Goal: Task Accomplishment & Management: Manage account settings

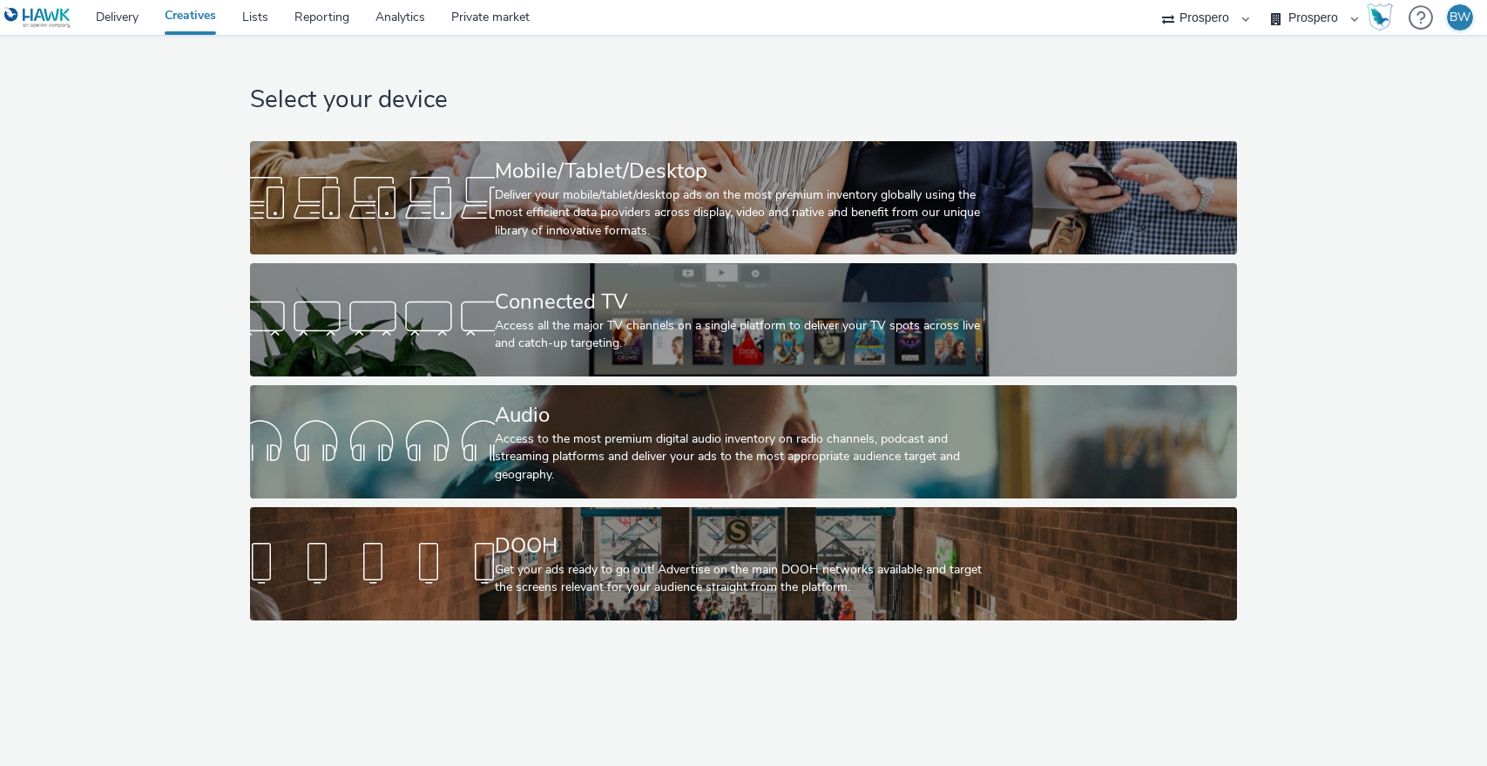
select select "b1b940d3-d05b-48b5-821e-f328c33b988b"
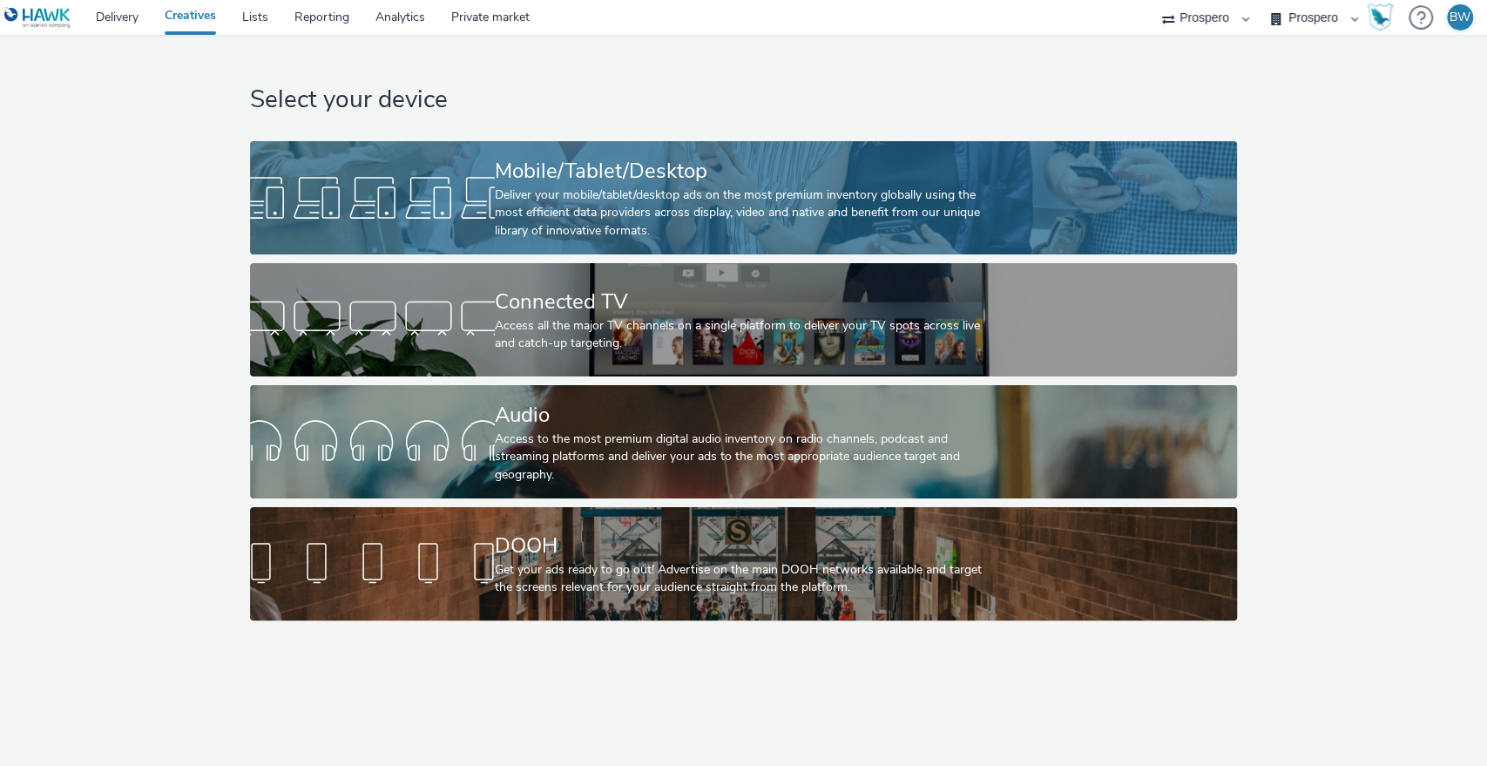
click at [602, 181] on div "Mobile/Tablet/Desktop" at bounding box center [740, 171] width 491 height 30
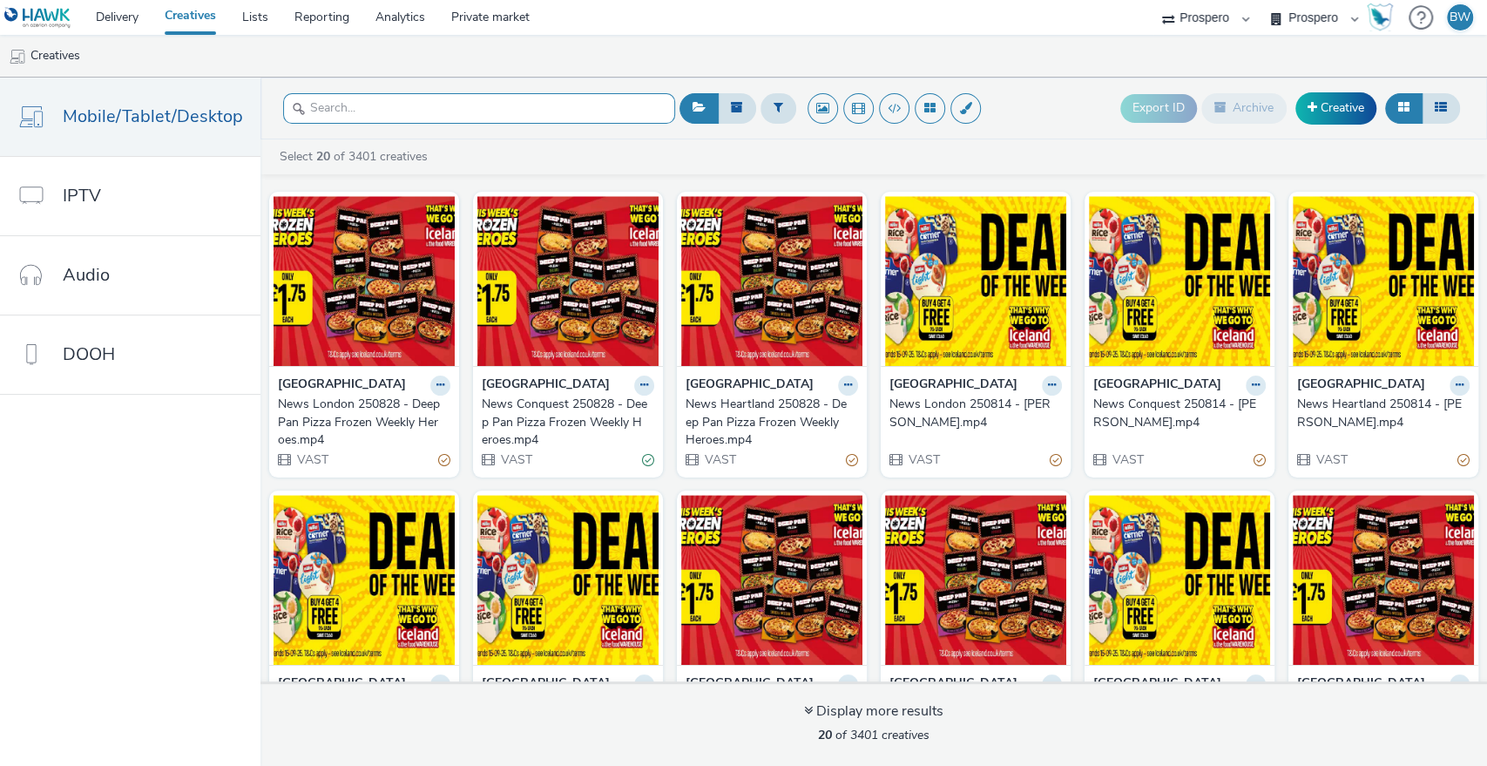
click at [354, 108] on input "text" at bounding box center [479, 108] width 392 height 30
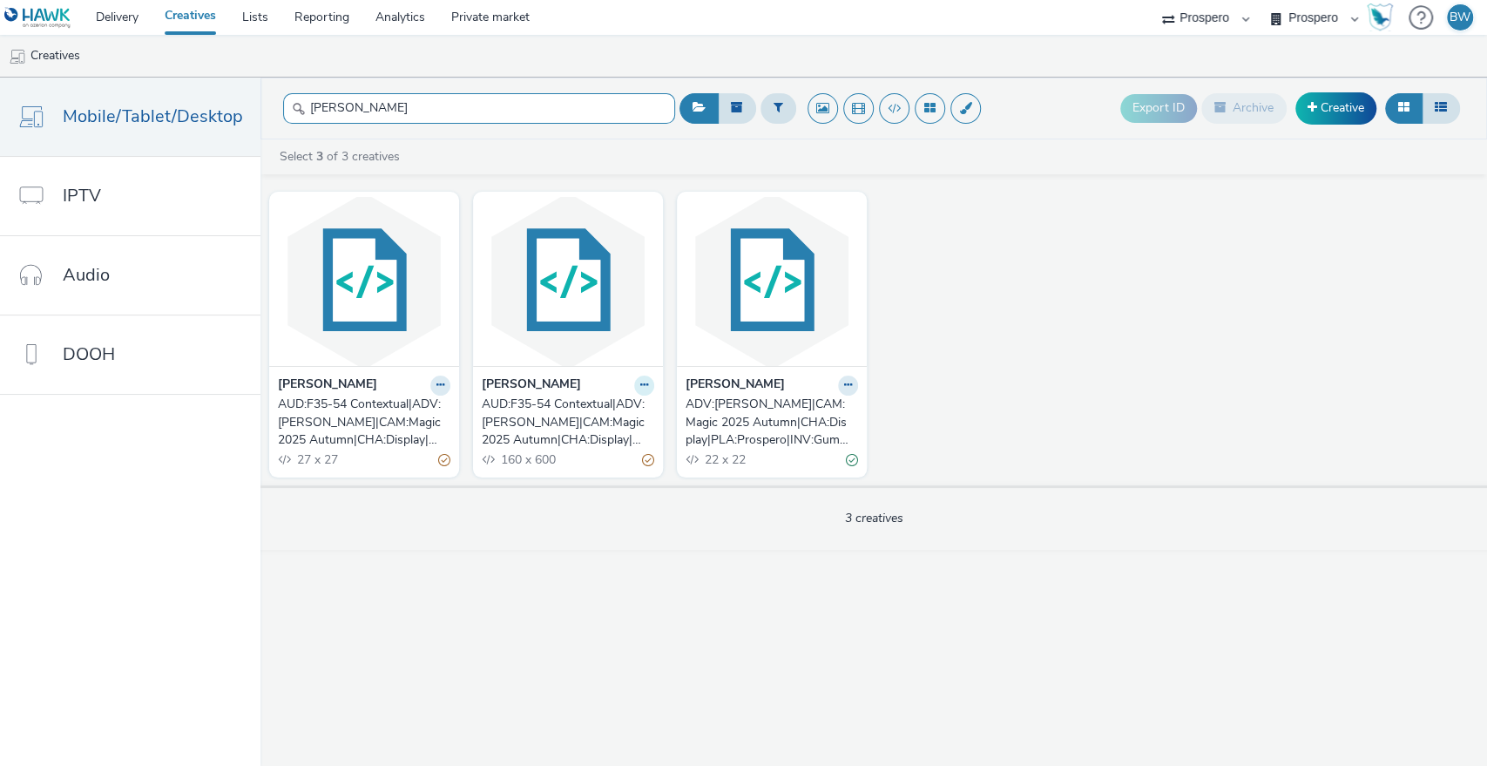
type input "[PERSON_NAME]"
click at [641, 385] on icon at bounding box center [644, 385] width 8 height 10
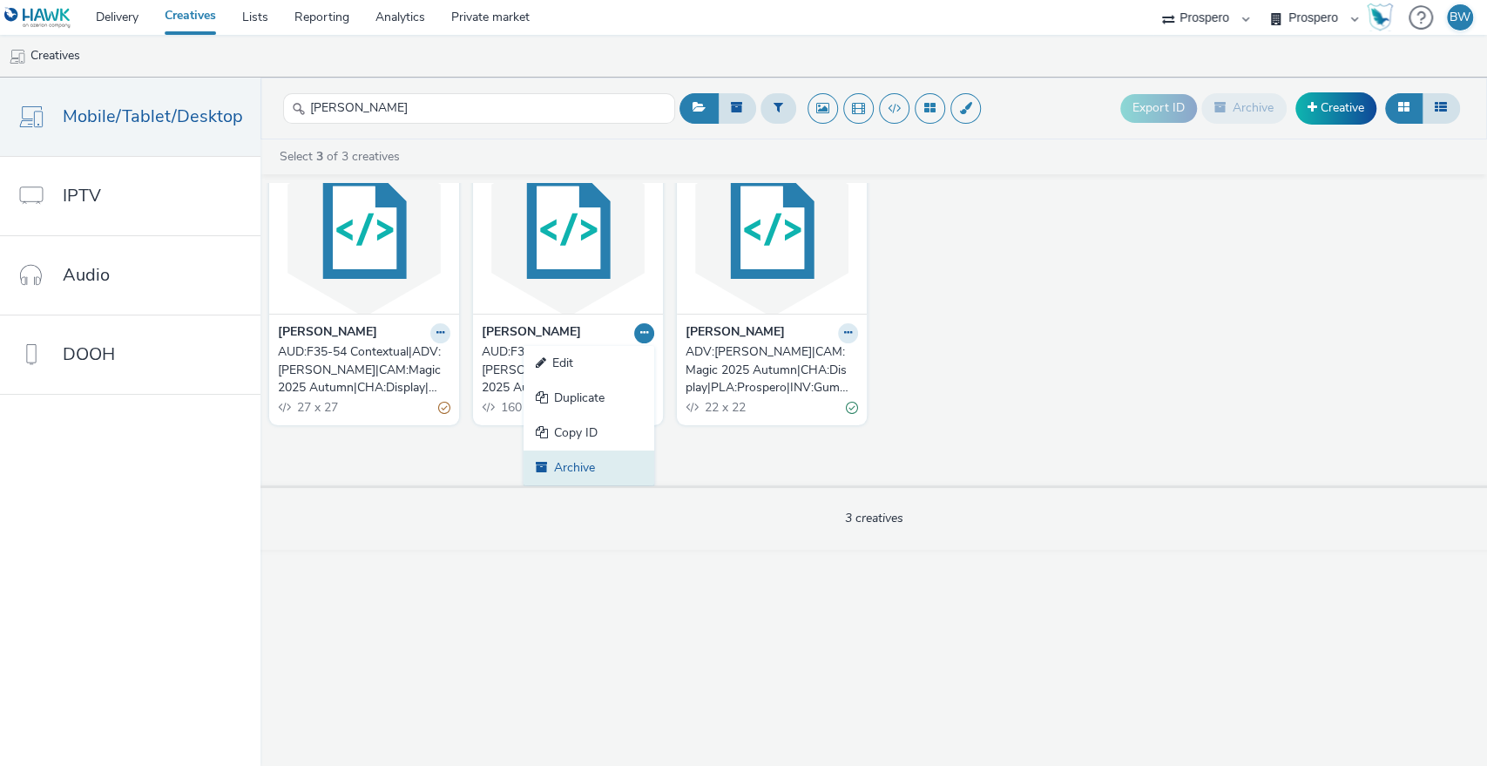
click at [579, 455] on link "Archive" at bounding box center [589, 467] width 131 height 35
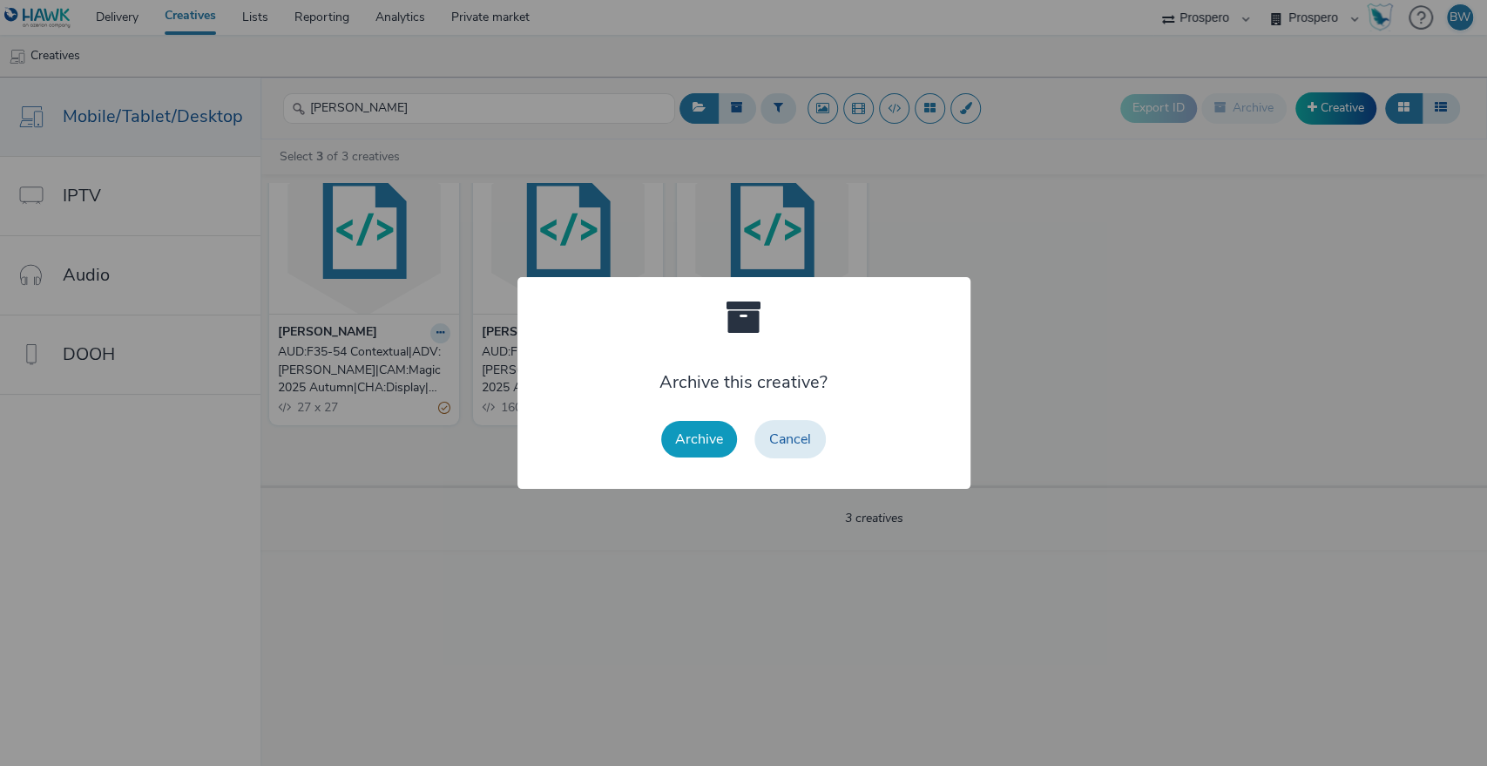
click at [703, 436] on button "Archive" at bounding box center [699, 439] width 76 height 37
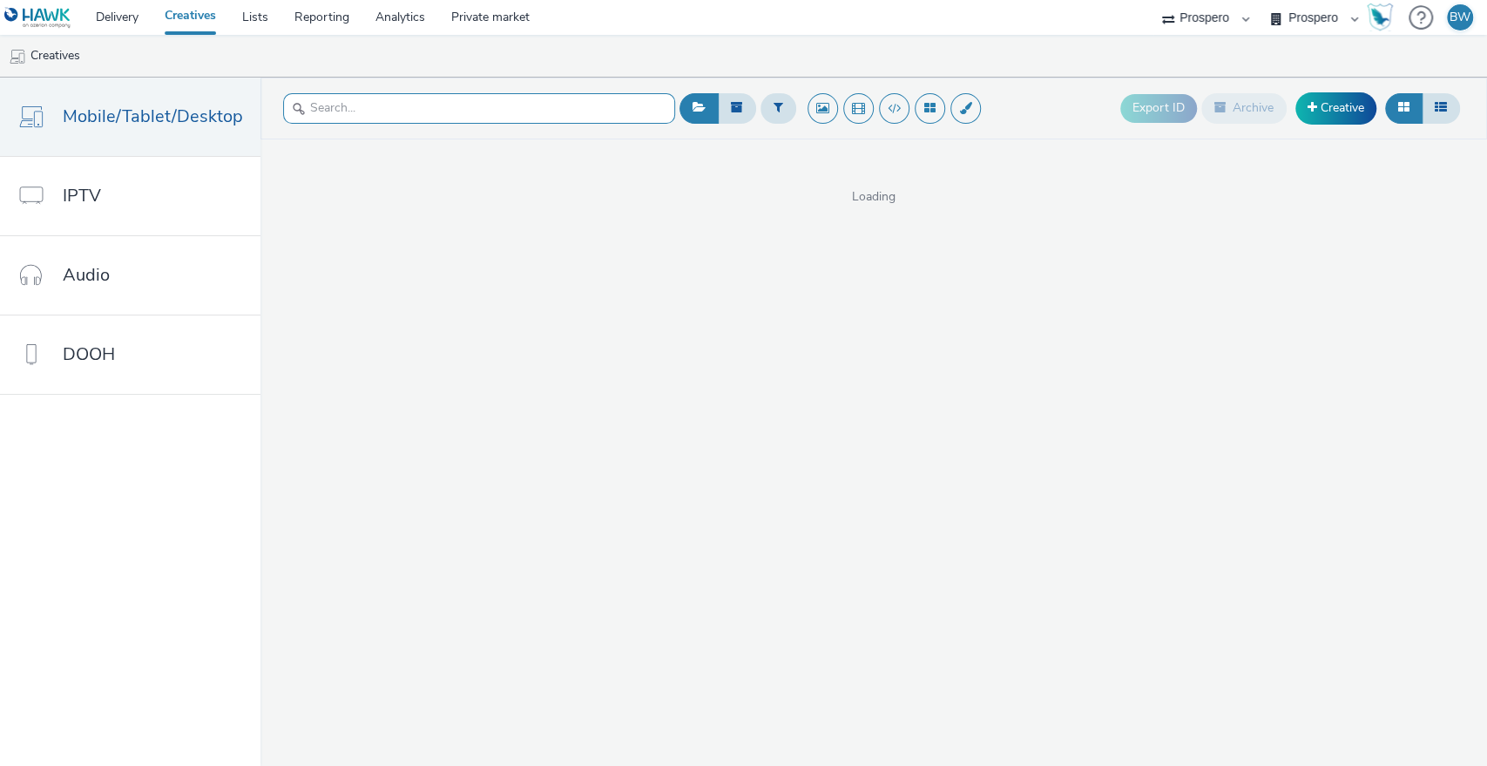
click at [463, 101] on input "text" at bounding box center [479, 108] width 392 height 30
type input "[PERSON_NAME]"
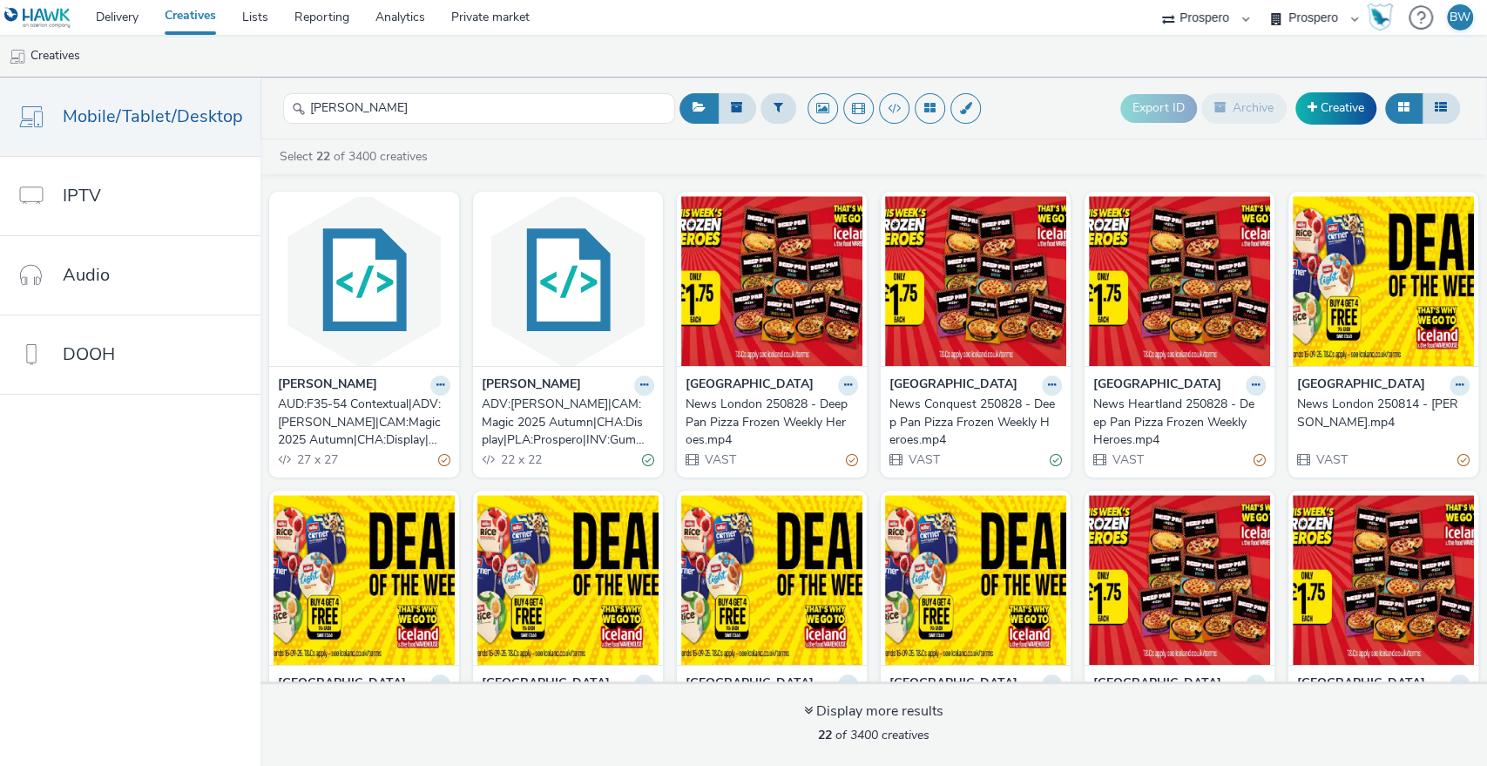
click at [348, 414] on div "AUD:F35-54 Contextual|ADV:[PERSON_NAME]|CAM:Magic 2025 Autumn|CHA:Display|PLA:P…" at bounding box center [361, 422] width 166 height 53
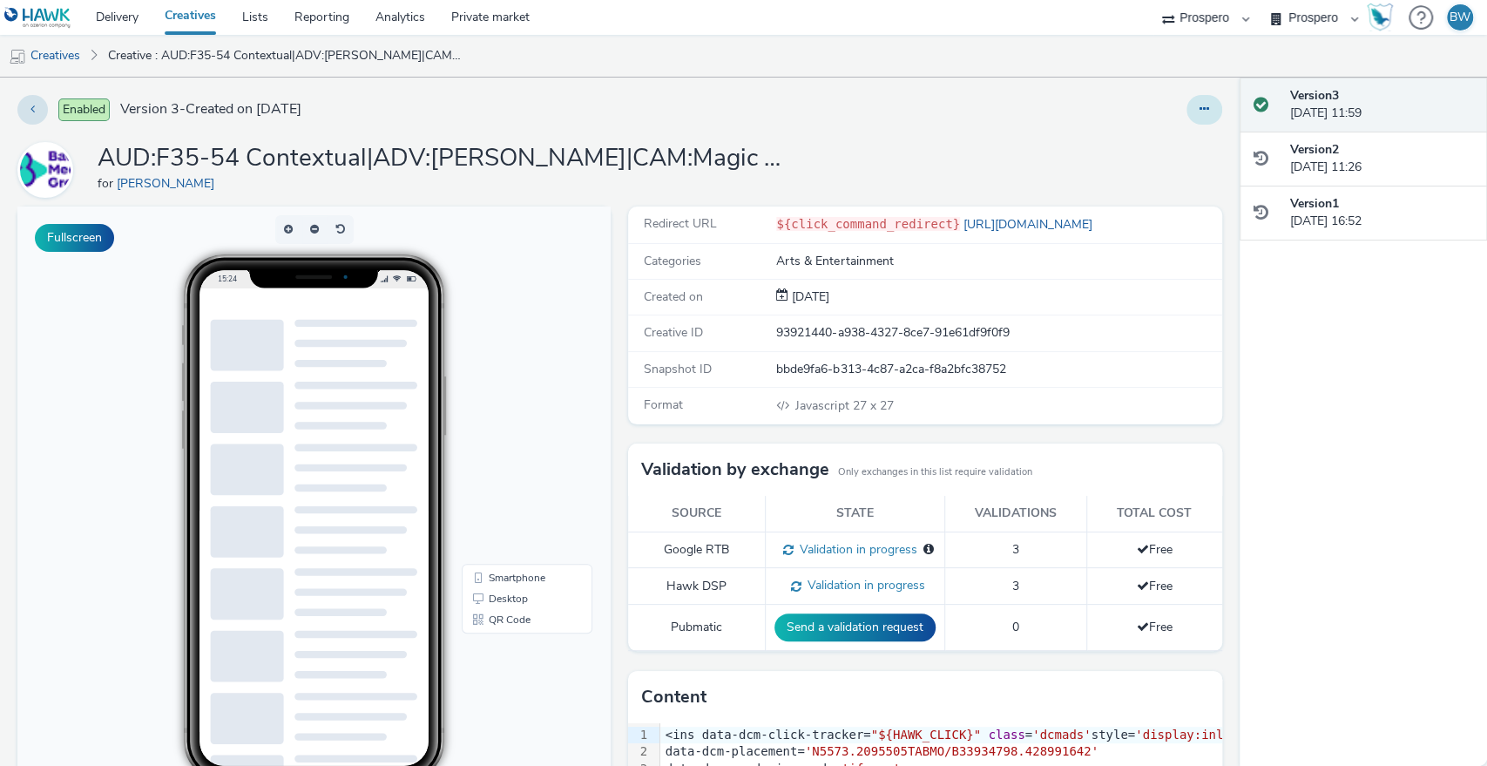
click at [1200, 112] on icon at bounding box center [1205, 109] width 10 height 12
click at [940, 144] on div "AUD:F35-54 Contextual|ADV:[PERSON_NAME]|CAM:Magic 2025 Autumn|CHA:Display|PLA:P…" at bounding box center [619, 170] width 1205 height 56
click at [1200, 112] on icon at bounding box center [1205, 109] width 10 height 12
click at [1150, 144] on link "Edit" at bounding box center [1157, 144] width 131 height 35
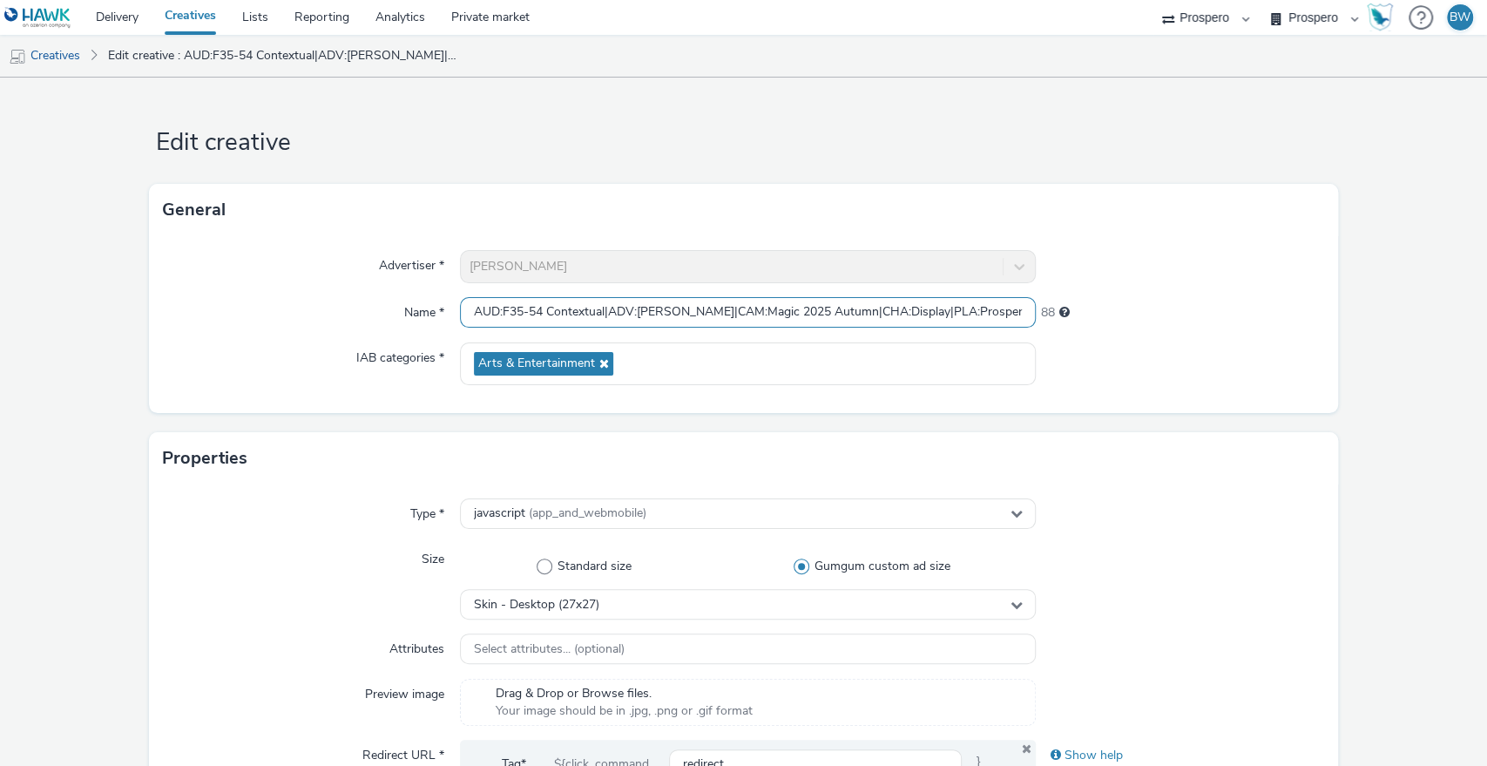
scroll to position [0, 520]
drag, startPoint x: 658, startPoint y: 306, endPoint x: 1063, endPoint y: 298, distance: 405.2
click at [1063, 298] on div "Name * AUD:F35-54 Contextual|ADV:[PERSON_NAME]|CAM:Magic 2025 Autumn|CHA:Displa…" at bounding box center [744, 312] width 1162 height 31
click at [821, 312] on input "AUD:F35-54 Contextual|ADV:[PERSON_NAME]|CAM:Magic 2025 Autumn|CHA:Display|PLA:P…" at bounding box center [748, 312] width 577 height 30
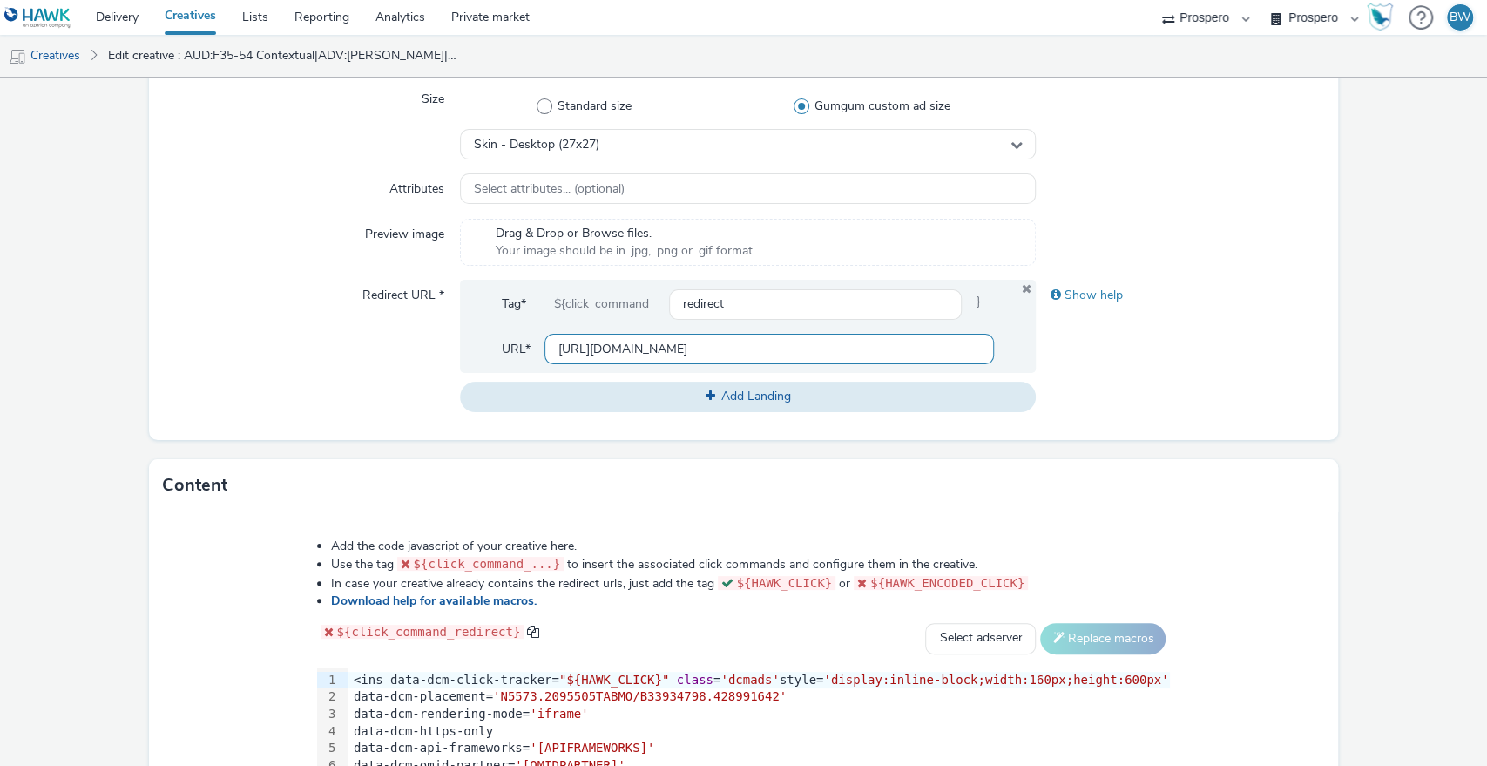
scroll to position [0, 0]
click at [625, 343] on input "[URL][DOMAIN_NAME]" at bounding box center [770, 349] width 450 height 30
paste input "[DOMAIN_NAME]/ddm/trackclk/N5573.2095505TABMO/B33934798.428991642;dc_trk_aid=62…"
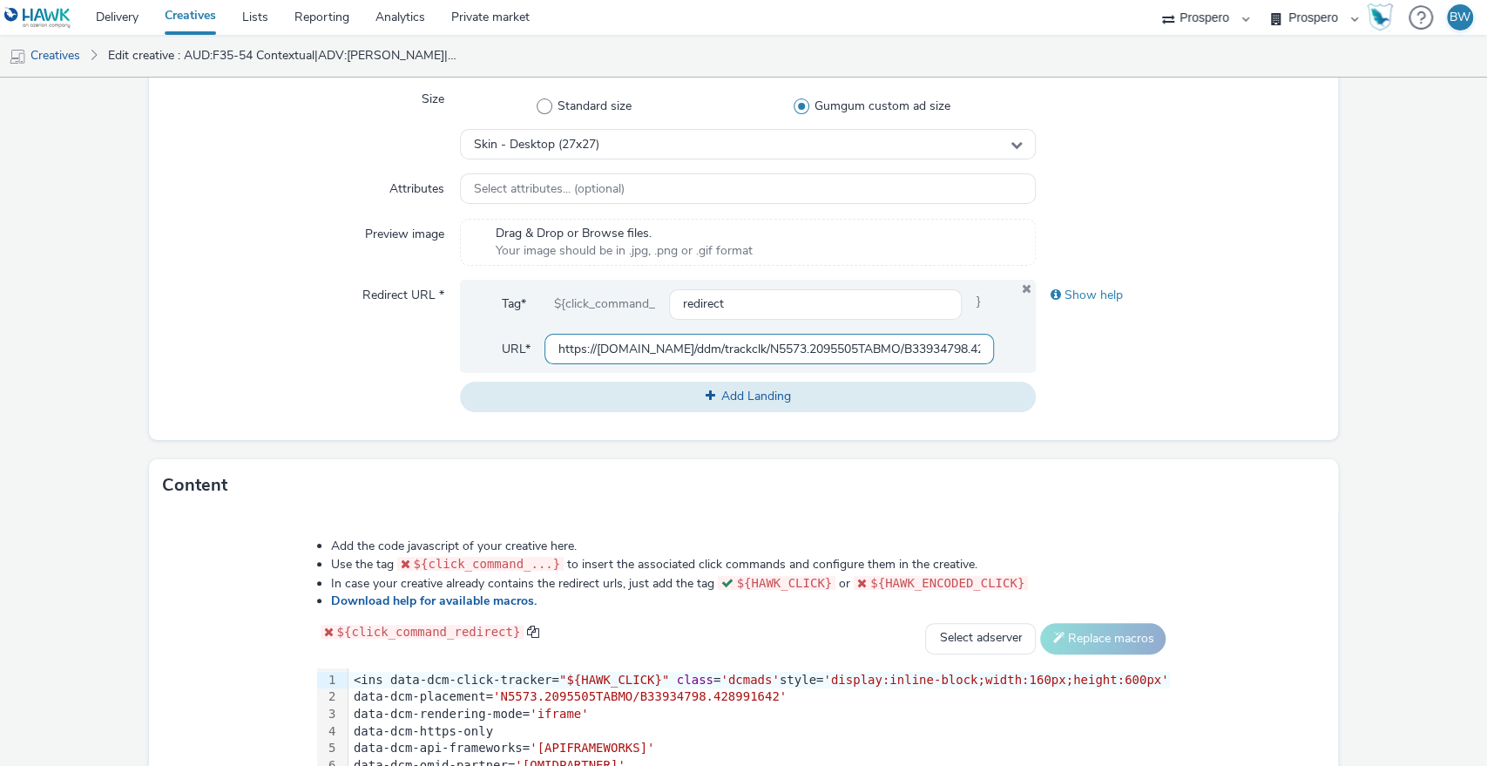
scroll to position [0, 4380]
type input "https://[DOMAIN_NAME]/ddm/trackclk/N5573.2095505TABMO/B33934798.428991642;dc_tr…"
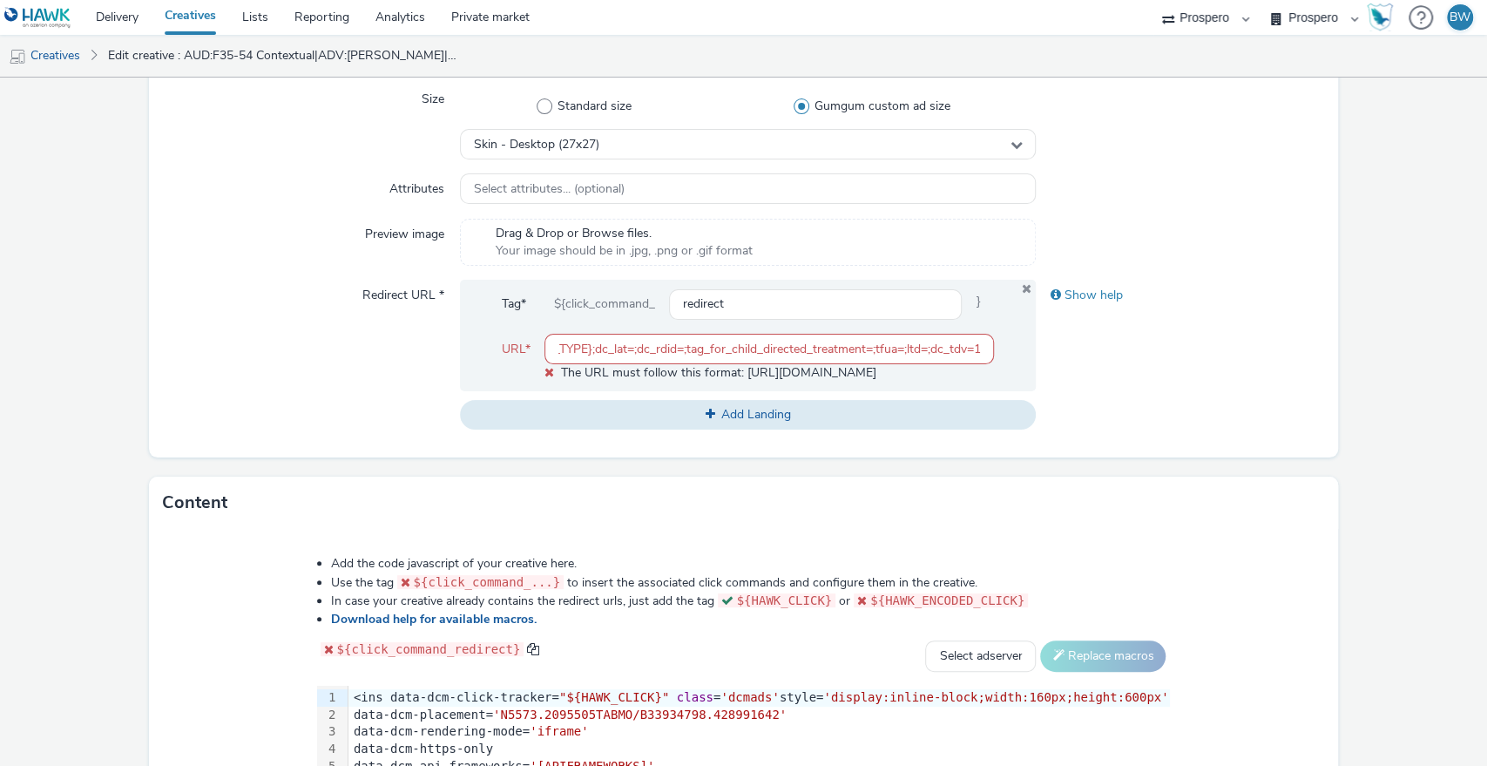
click at [1129, 396] on div "Show help" at bounding box center [1180, 355] width 288 height 150
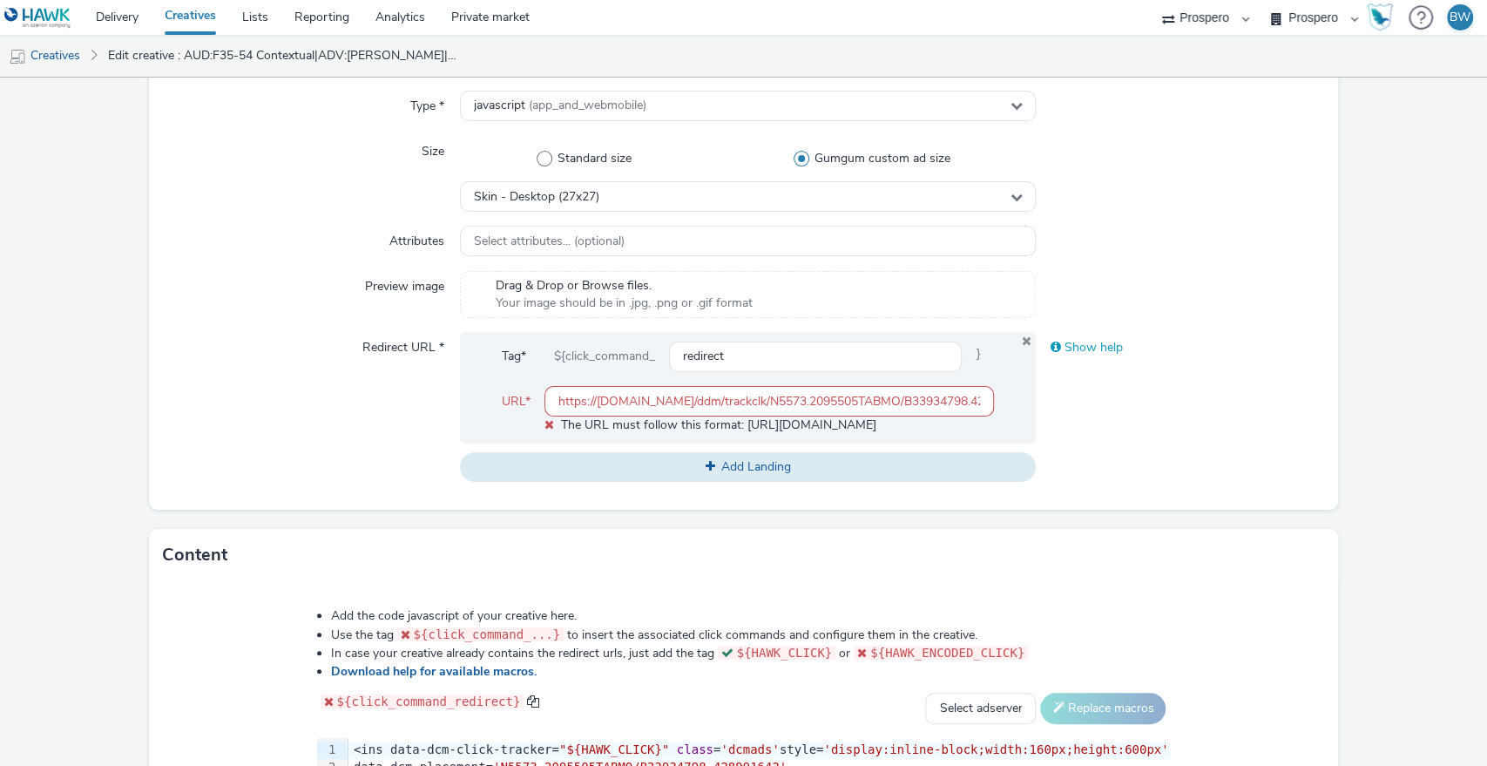
drag, startPoint x: 653, startPoint y: 389, endPoint x: 1165, endPoint y: 362, distance: 513.0
click at [1165, 362] on div "Redirect URL * Tag* ${click_command_ redirect } URL* https://[DOMAIN_NAME]/ddm/…" at bounding box center [744, 407] width 1162 height 150
click at [1147, 423] on div "Show help" at bounding box center [1180, 407] width 288 height 150
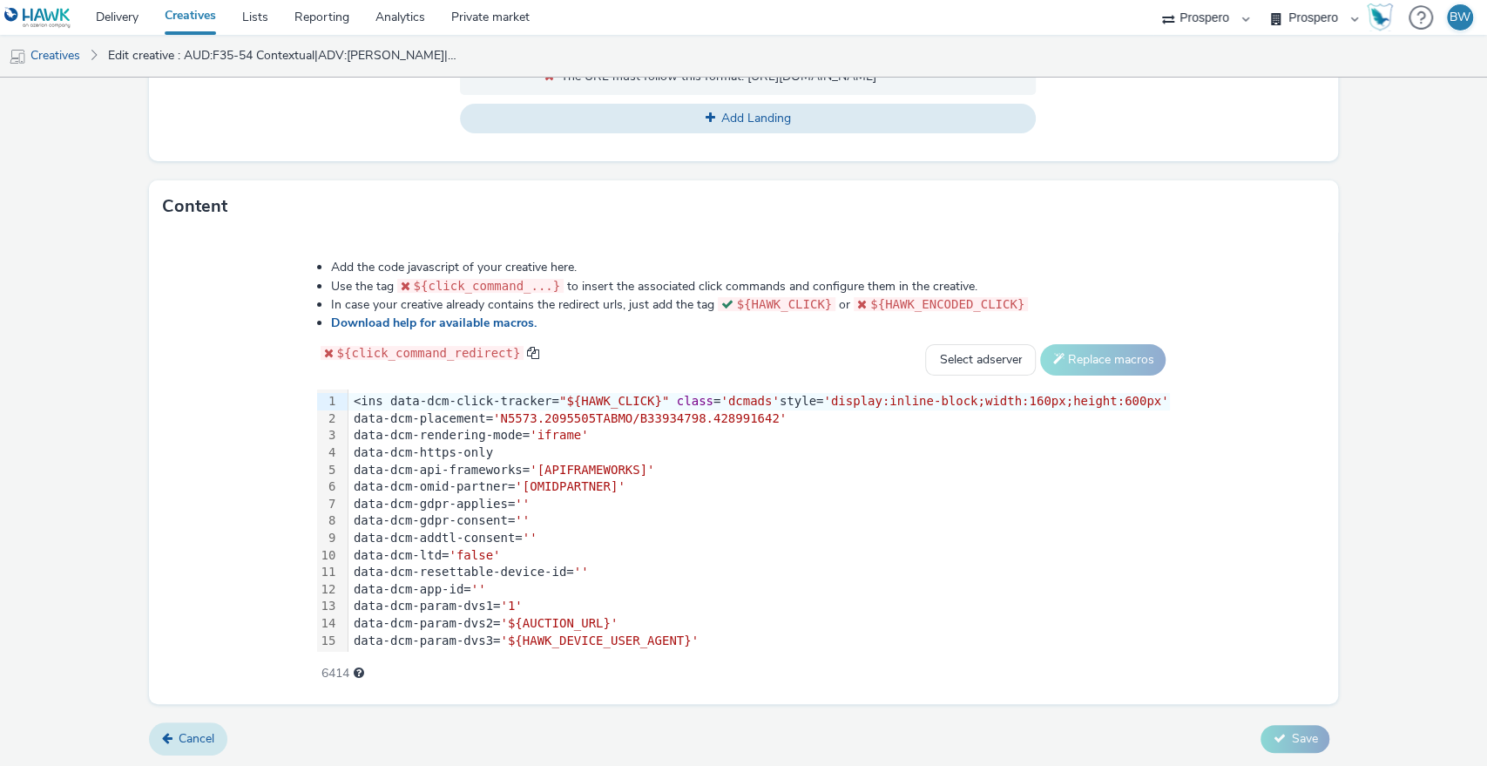
click at [184, 740] on span "Cancel" at bounding box center [197, 738] width 36 height 17
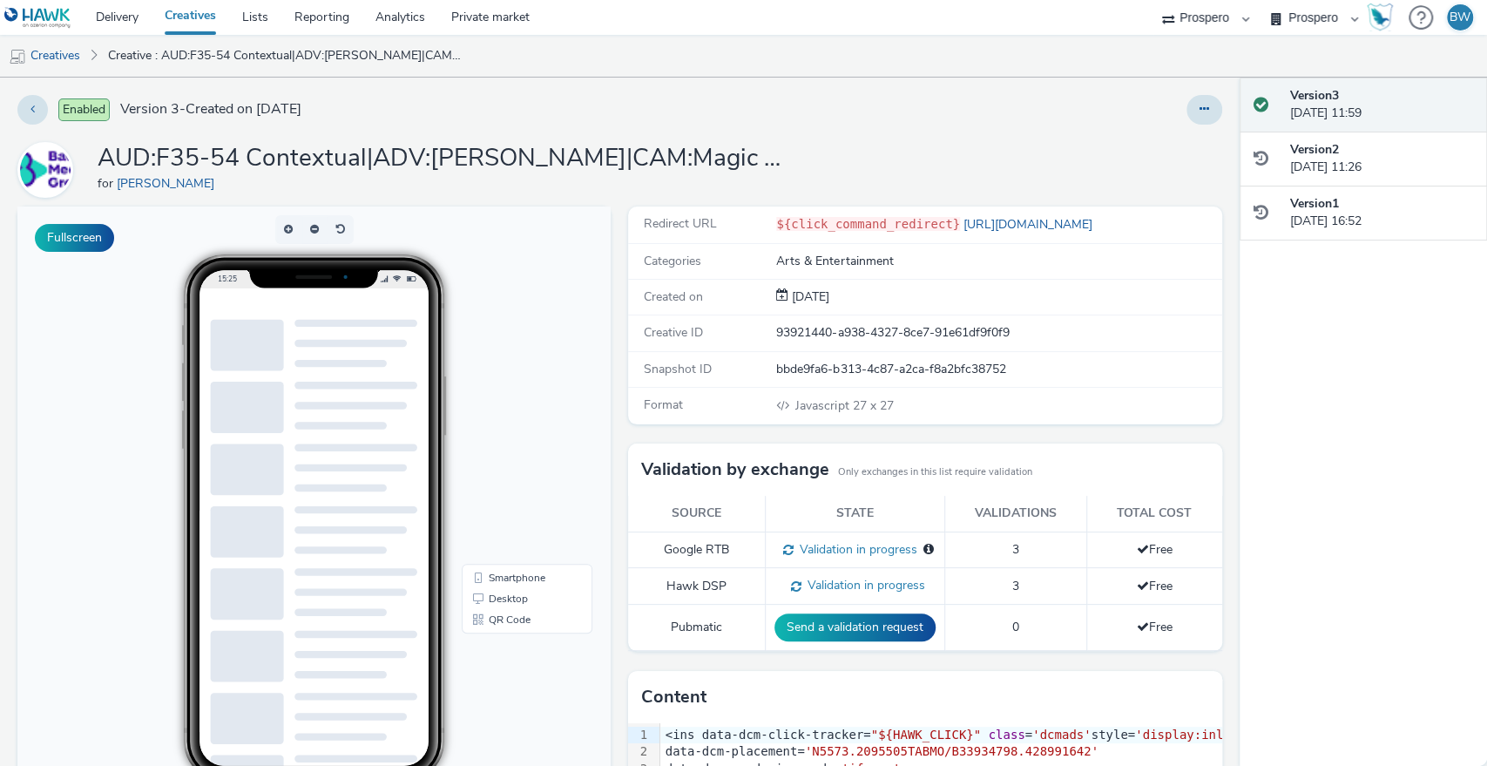
click at [619, 430] on div "Redirect URL ${click_command_redirect} [URL][DOMAIN_NAME] Categories Arts & Ent…" at bounding box center [920, 604] width 602 height 797
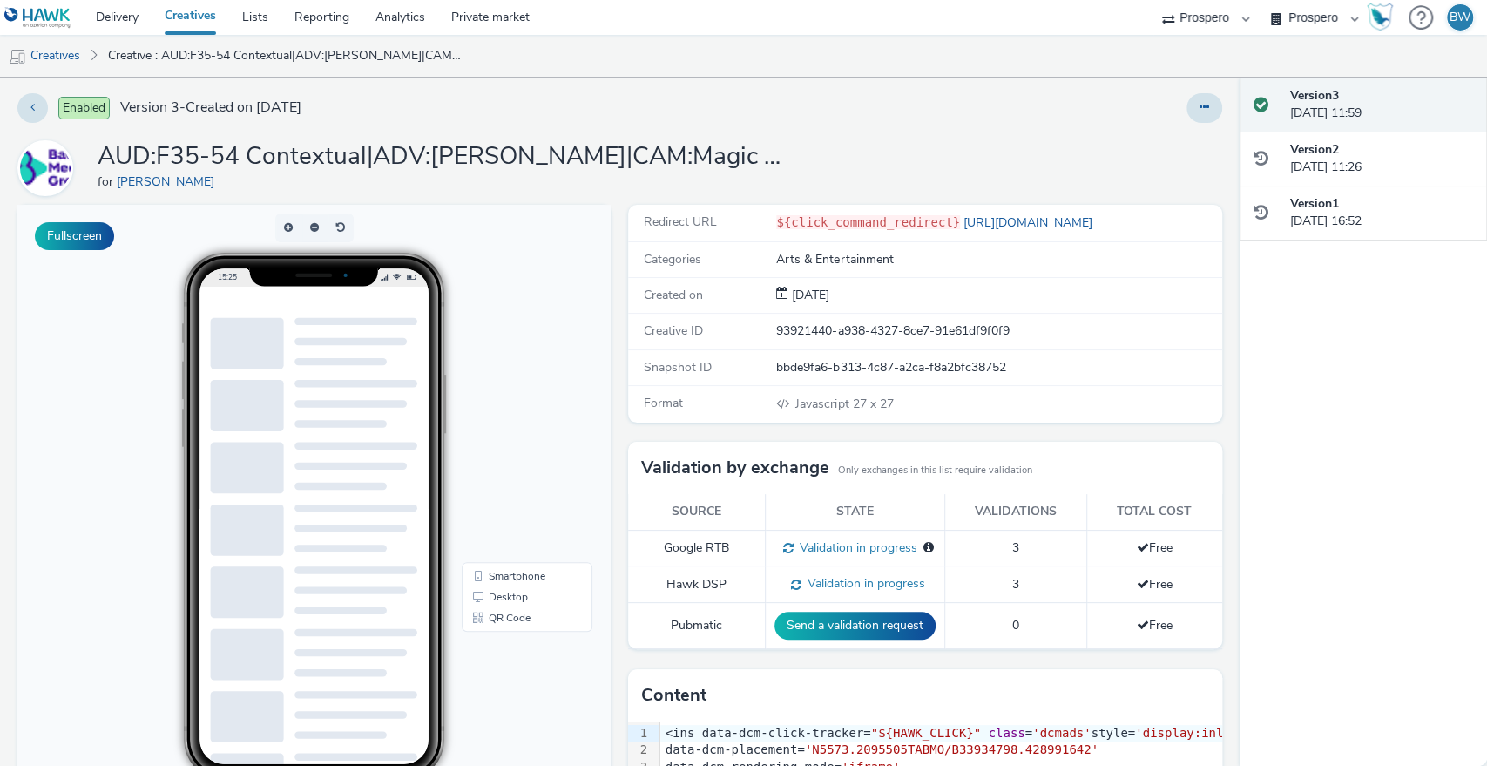
scroll to position [236, 0]
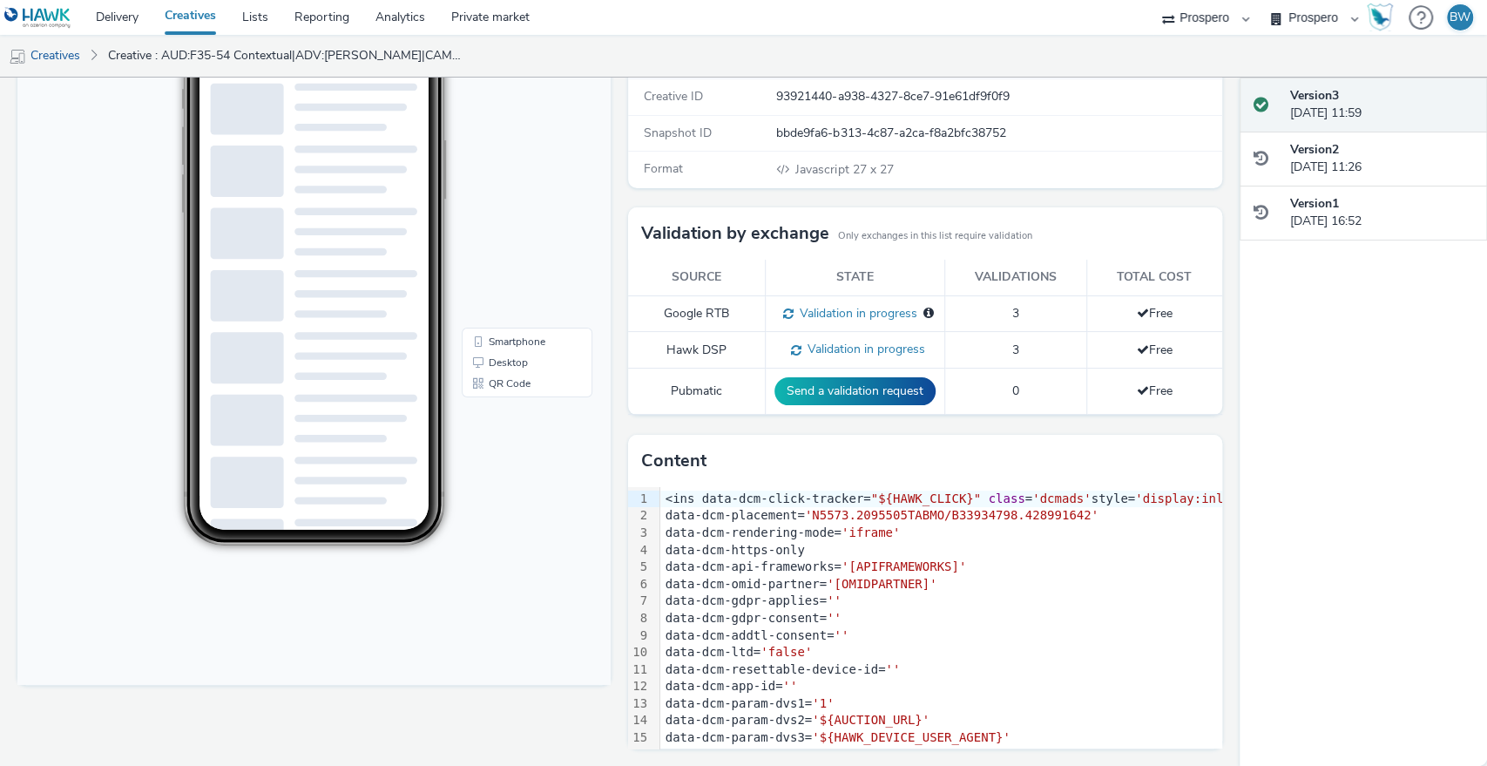
click at [619, 427] on div "Redirect URL ${click_command_redirect} [URL][DOMAIN_NAME] Categories Arts & Ent…" at bounding box center [920, 368] width 602 height 797
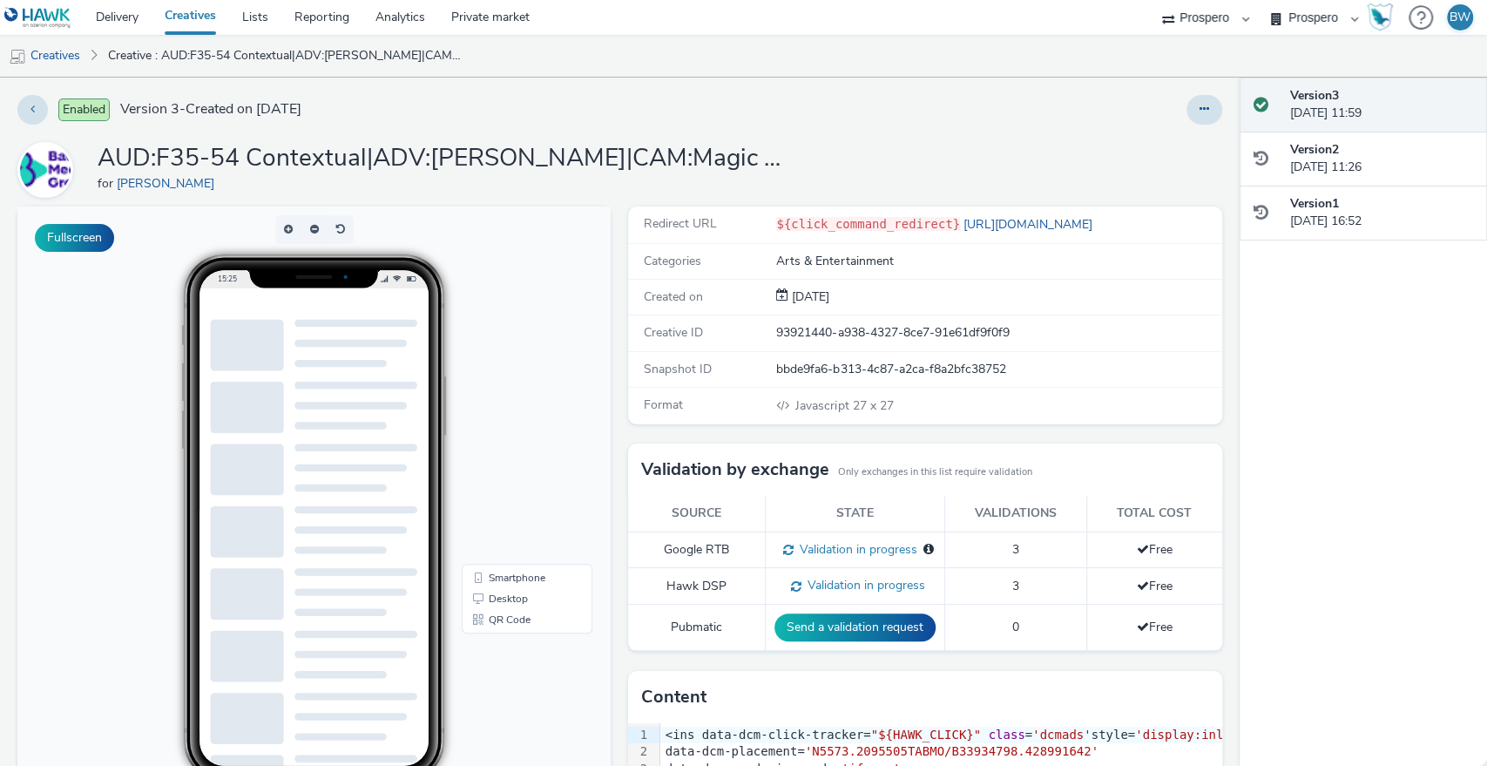
click at [955, 128] on div "Enabled Version 3 - Created on [DATE] AUD:F35-54 Contextual|ADV:[PERSON_NAME]|C…" at bounding box center [620, 422] width 1240 height 688
click at [146, 22] on link "Delivery" at bounding box center [117, 17] width 69 height 35
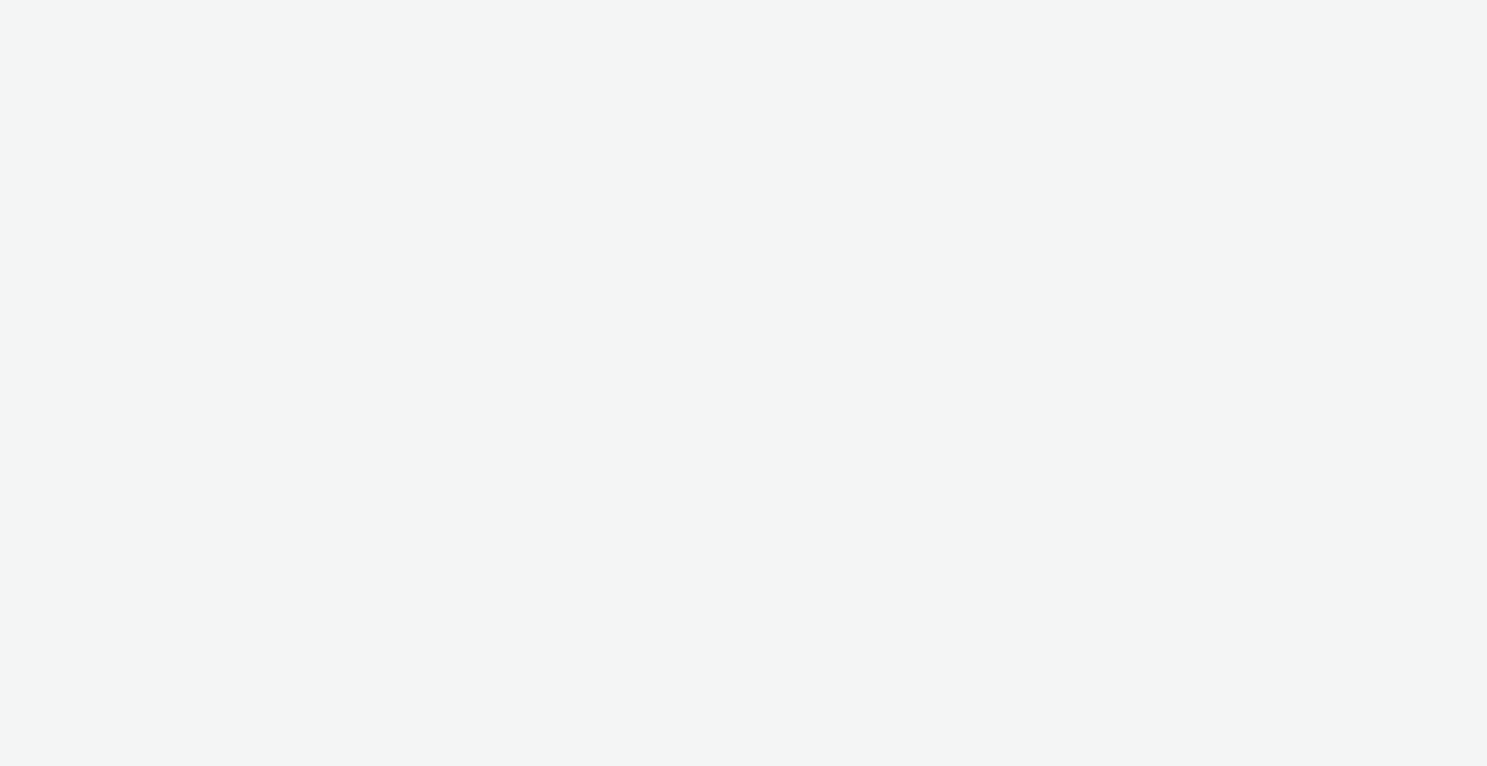
select select "b1b940d3-d05b-48b5-821e-f328c33b988b"
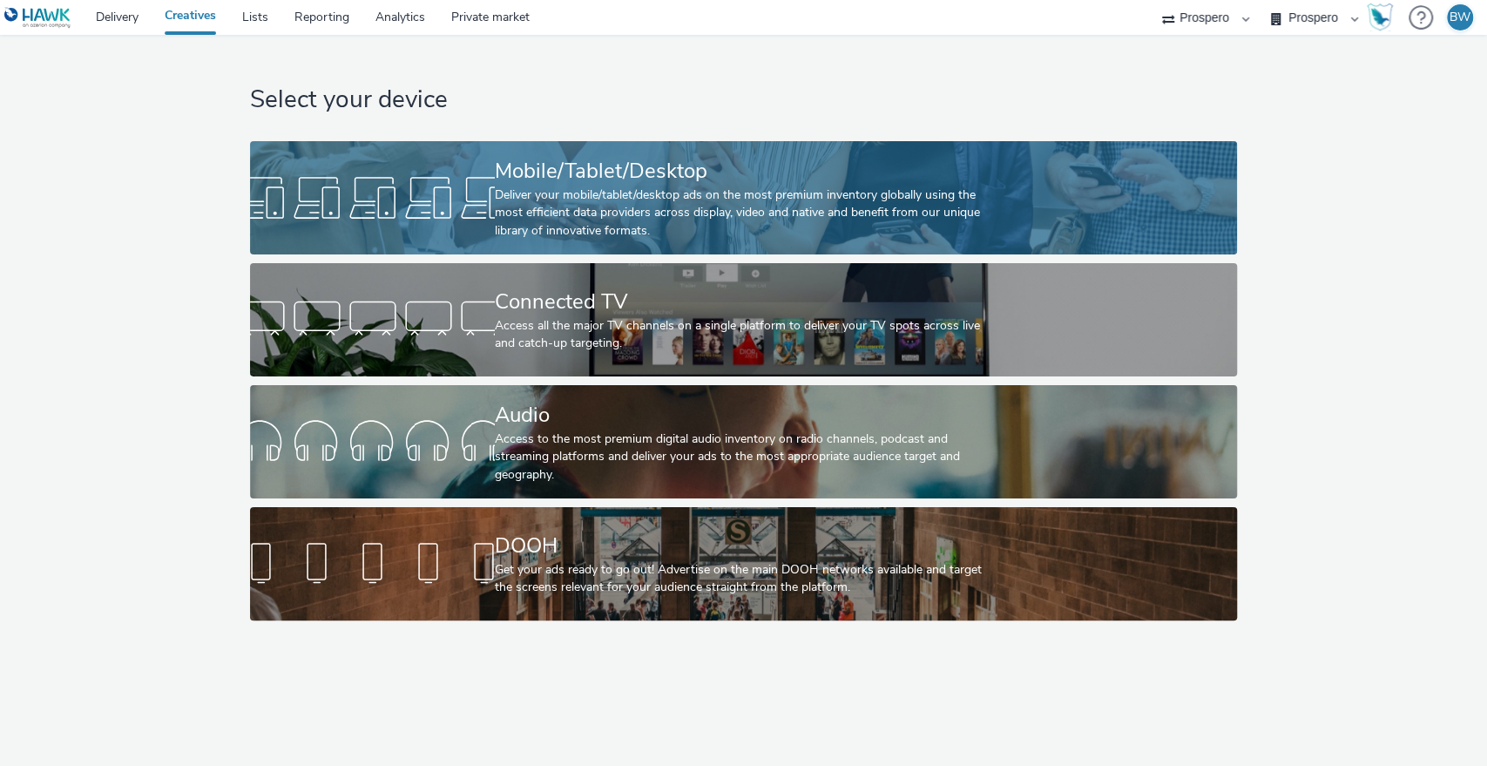
click at [599, 182] on div "Mobile/Tablet/Desktop" at bounding box center [740, 171] width 491 height 30
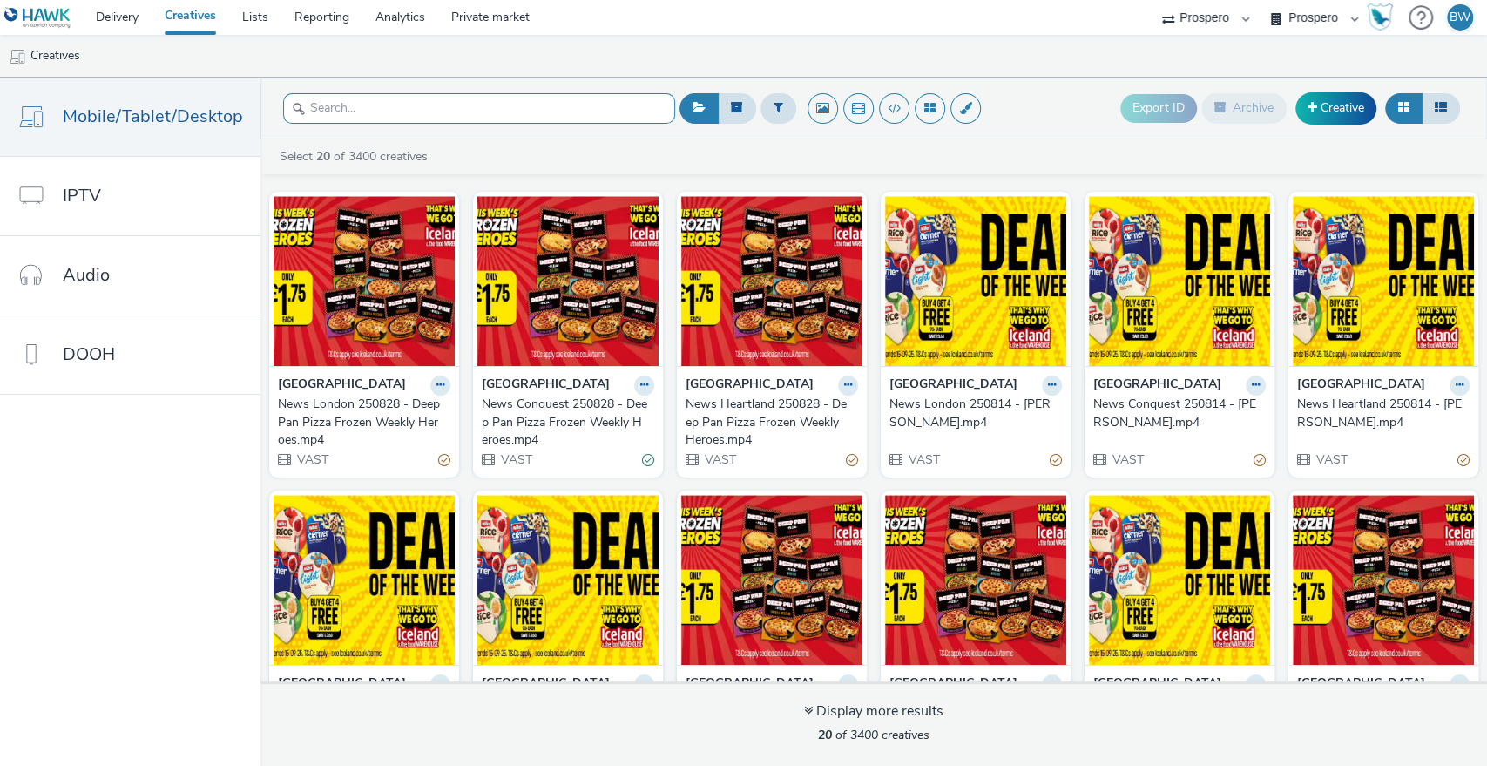
click at [533, 102] on input "text" at bounding box center [479, 108] width 392 height 30
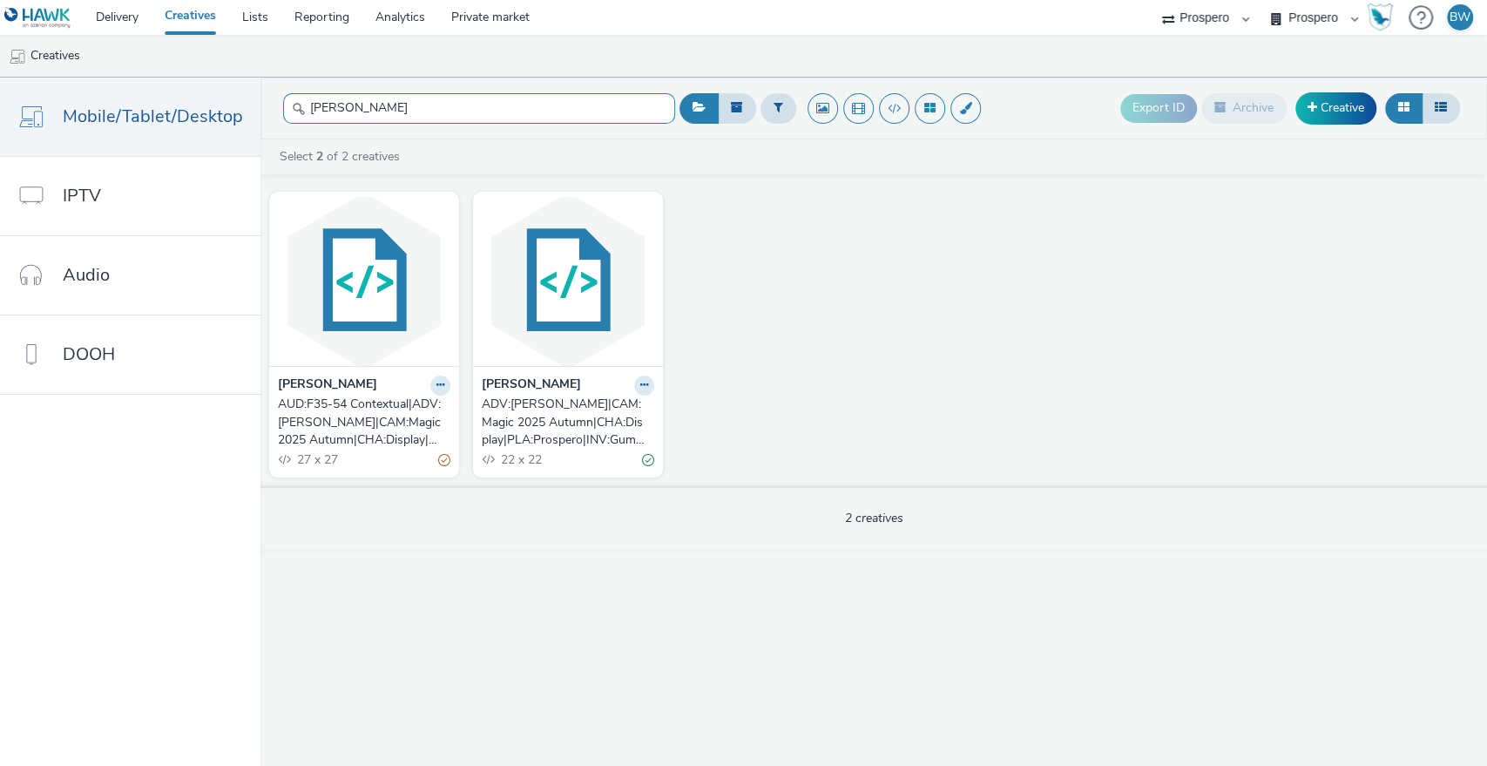
type input "[PERSON_NAME]"
click at [726, 378] on div "[PERSON_NAME] AUD:F35-54 Contextual|ADV:[PERSON_NAME]|CAM:Magic 2025 Autumn|CHA…" at bounding box center [874, 334] width 1227 height 302
click at [582, 416] on div "ADV:[PERSON_NAME]|CAM:Magic 2025 Autumn|CHA:Display|PLA:Prospero|INV:GumGum|TEC…" at bounding box center [565, 422] width 166 height 53
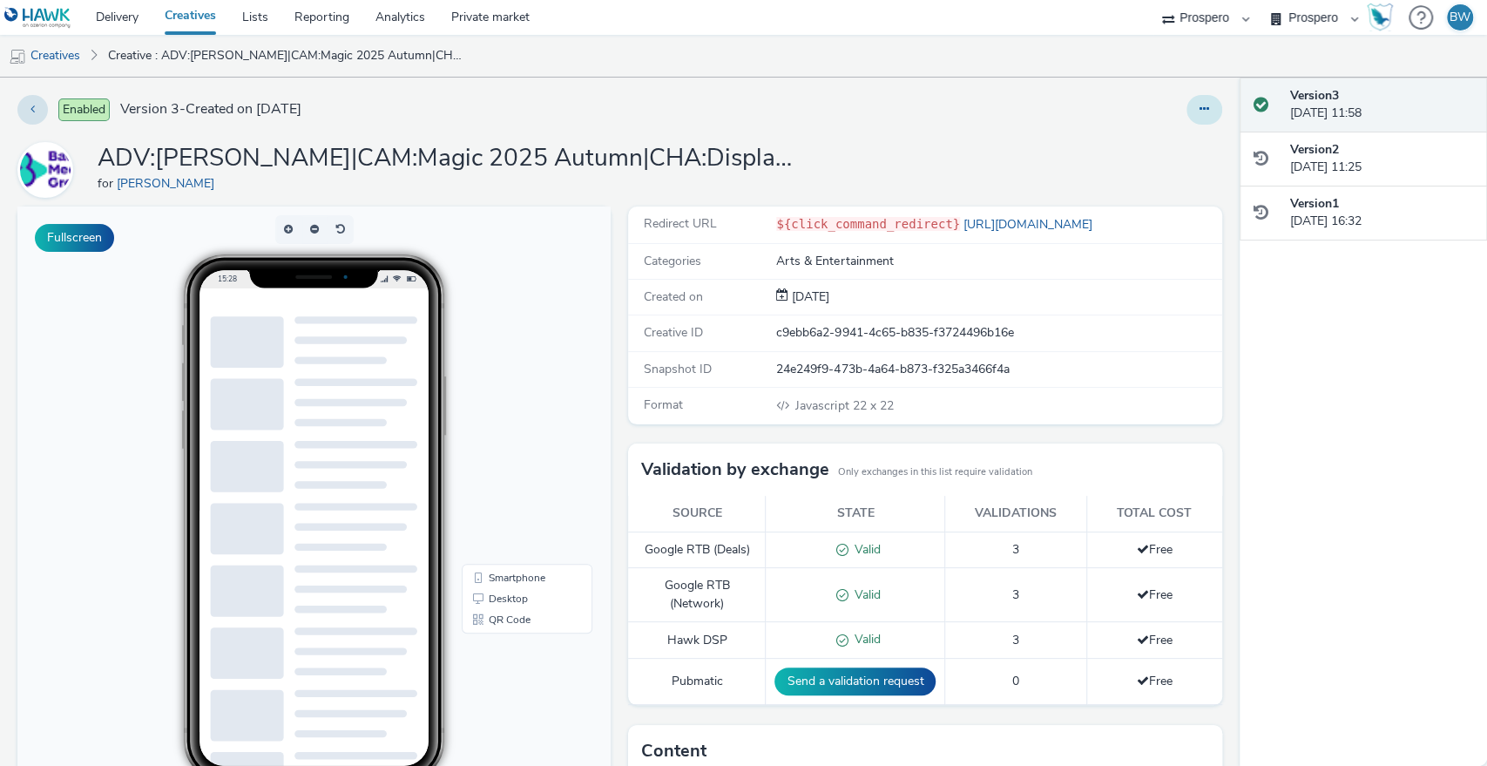
click at [1200, 108] on icon at bounding box center [1205, 109] width 10 height 12
click at [1154, 138] on link "Edit" at bounding box center [1157, 144] width 131 height 35
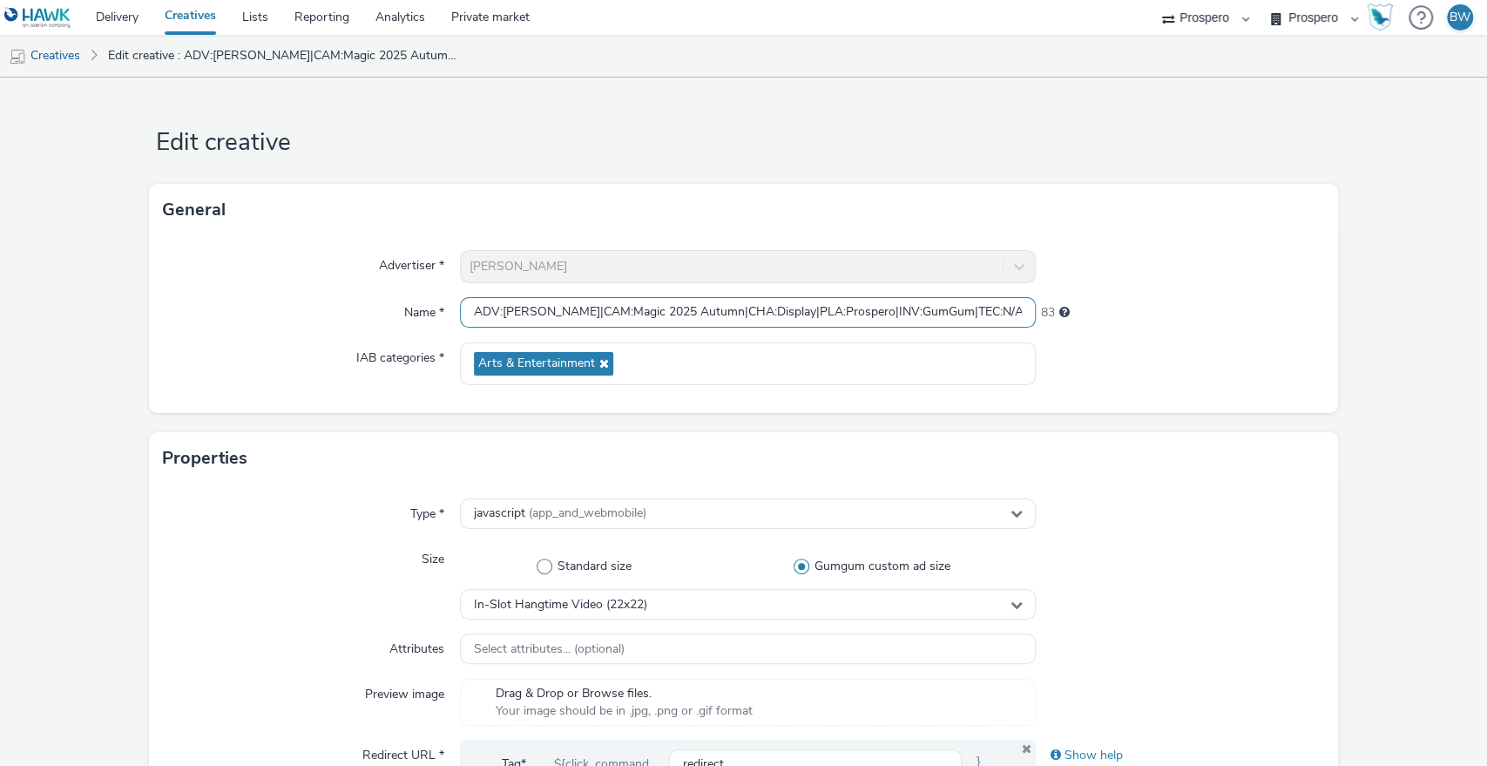
scroll to position [0, 557]
drag, startPoint x: 830, startPoint y: 315, endPoint x: 1171, endPoint y: 316, distance: 340.7
click at [1171, 316] on div "Name * ADV:[PERSON_NAME]|CAM:Magic 2025 Autumn|CHA:Display|PLA:Prospero|INV:Gum…" at bounding box center [744, 312] width 1162 height 31
click at [921, 319] on input "ADV:[PERSON_NAME]|CAM:Magic 2025 Autumn|CHA:Display|PLA:Prospero|INV:GumGum|TEC…" at bounding box center [748, 312] width 577 height 30
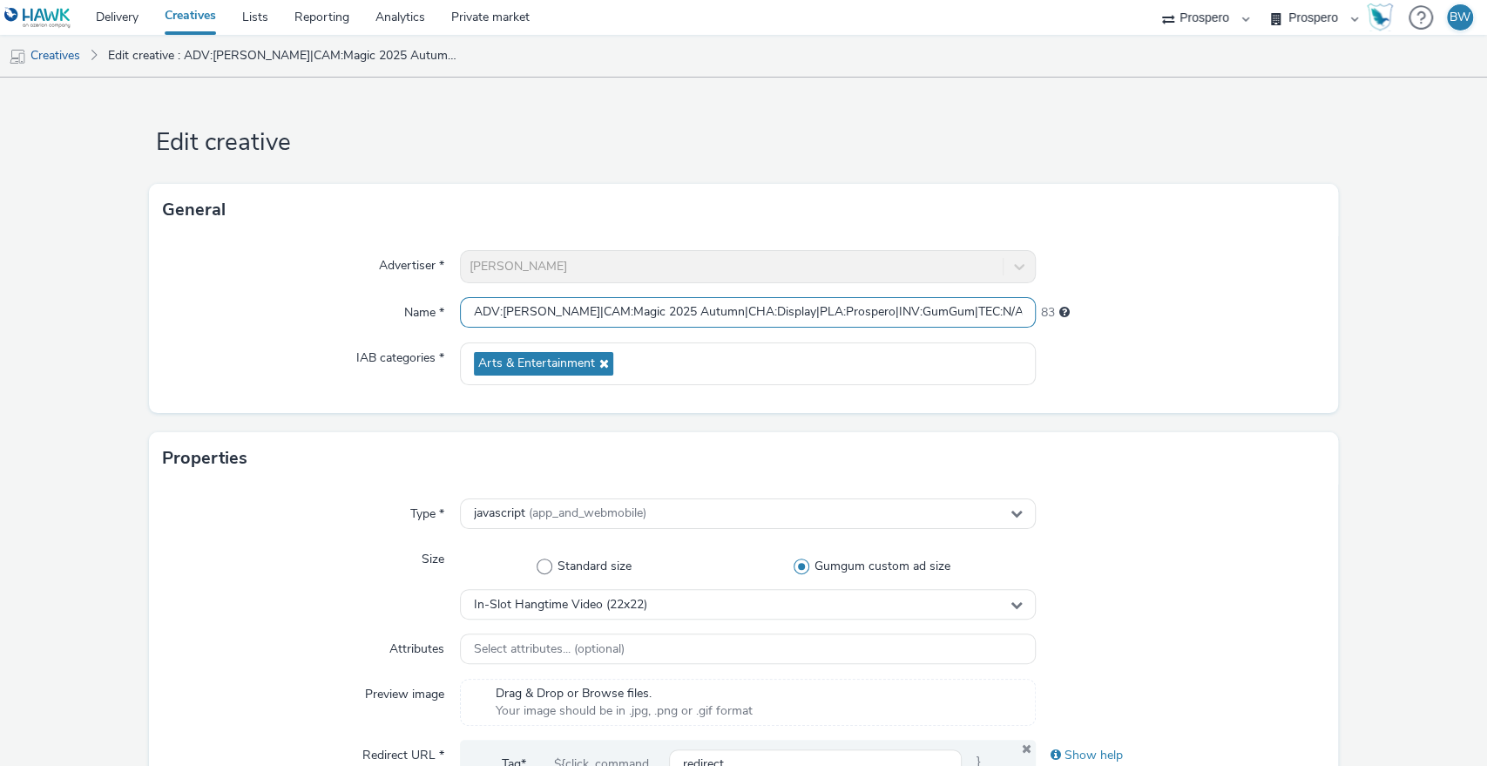
drag, startPoint x: 795, startPoint y: 313, endPoint x: 342, endPoint y: 265, distance: 455.6
click at [342, 265] on div "Advertiser * [PERSON_NAME] Name * ADV:[PERSON_NAME]|CAM:Magic 2025 Autumn|CHA:D…" at bounding box center [744, 324] width 1190 height 177
click at [806, 313] on input "ADV:[PERSON_NAME]|CAM:Magic 2025 Autumn|CHA:Display|PLA:Prospero|INV:GumGum|TEC…" at bounding box center [748, 312] width 577 height 30
drag, startPoint x: 810, startPoint y: 310, endPoint x: 874, endPoint y: 318, distance: 64.1
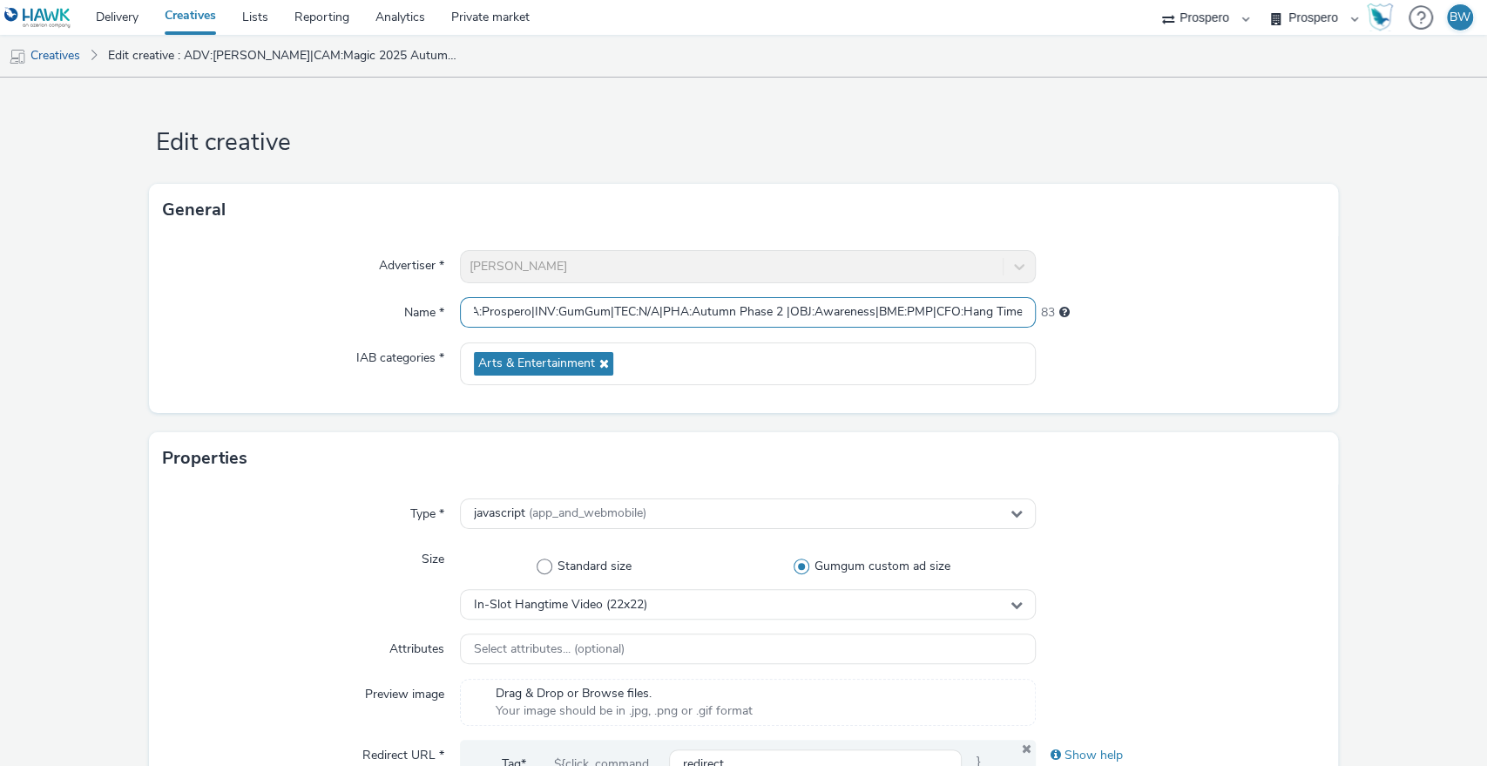
click at [874, 318] on input "ADV:[PERSON_NAME]|CAM:Magic 2025 Autumn|CHA:Display|PLA:Prospero|INV:GumGum|TEC…" at bounding box center [748, 312] width 577 height 30
drag, startPoint x: 855, startPoint y: 315, endPoint x: 762, endPoint y: 321, distance: 92.6
click at [762, 321] on input "ADV:[PERSON_NAME]|CAM:Magic 2025 Autumn|CHA:Display|PLA:Prospero|INV:GumGum|TEC…" at bounding box center [748, 312] width 577 height 30
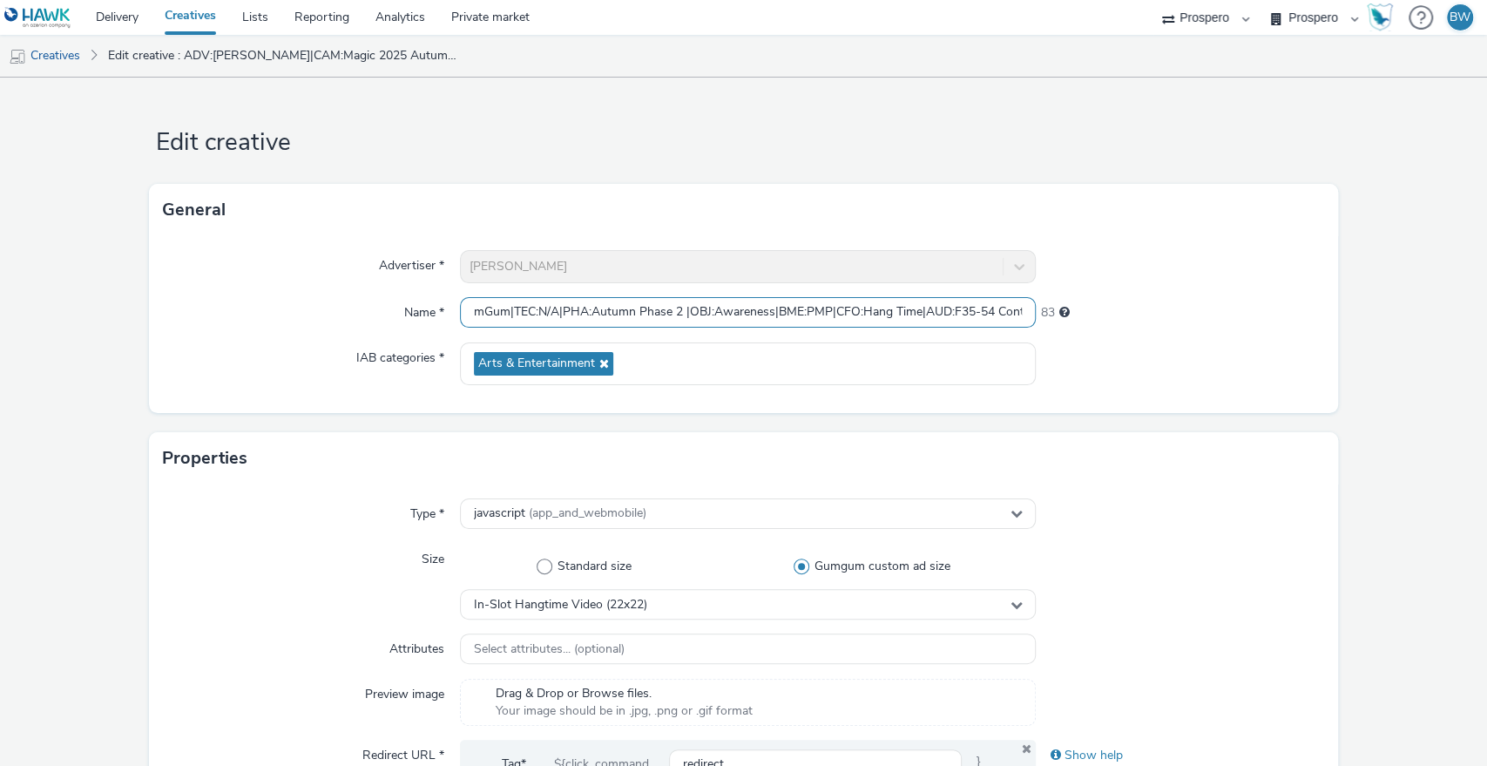
click at [803, 319] on input "ADV:[PERSON_NAME]|CAM:Magic 2025 Autumn|CHA:Display|PLA:Prospero|INV:GumGum|TEC…" at bounding box center [748, 312] width 577 height 30
drag, startPoint x: 851, startPoint y: 309, endPoint x: 815, endPoint y: 308, distance: 35.8
click at [815, 308] on input "ADV:[PERSON_NAME]|CAM:Magic 2025 Autumn|CHA:Display|PLA:Prospero|INV:GumGum|TEC…" at bounding box center [748, 312] width 577 height 30
drag, startPoint x: 856, startPoint y: 310, endPoint x: 765, endPoint y: 318, distance: 90.9
click at [765, 318] on input "ADV:[PERSON_NAME]|CAM:Magic 2025 Autumn|CHA:Display|PLA:Prospero|INV:GumGum|TEC…" at bounding box center [748, 312] width 577 height 30
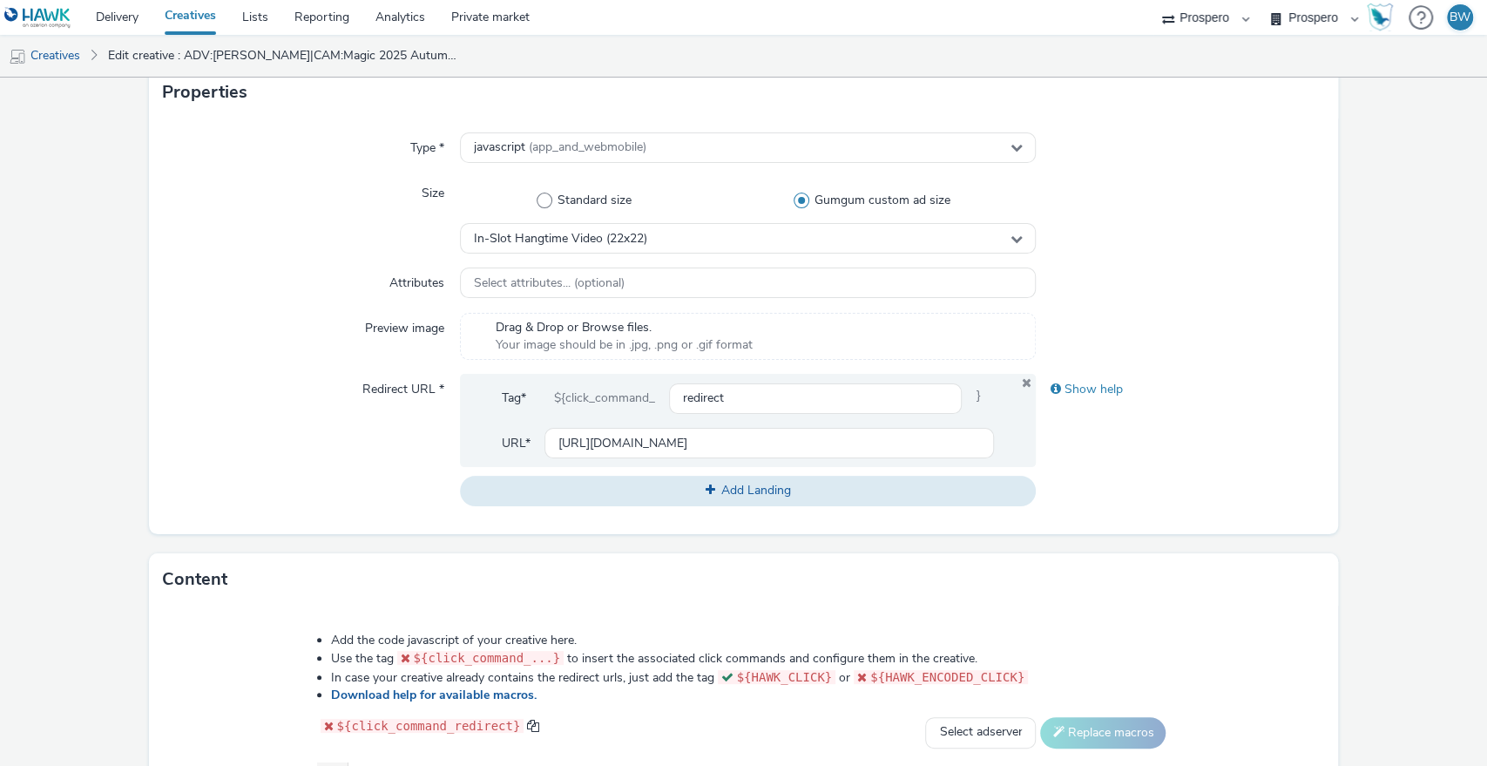
scroll to position [0, 0]
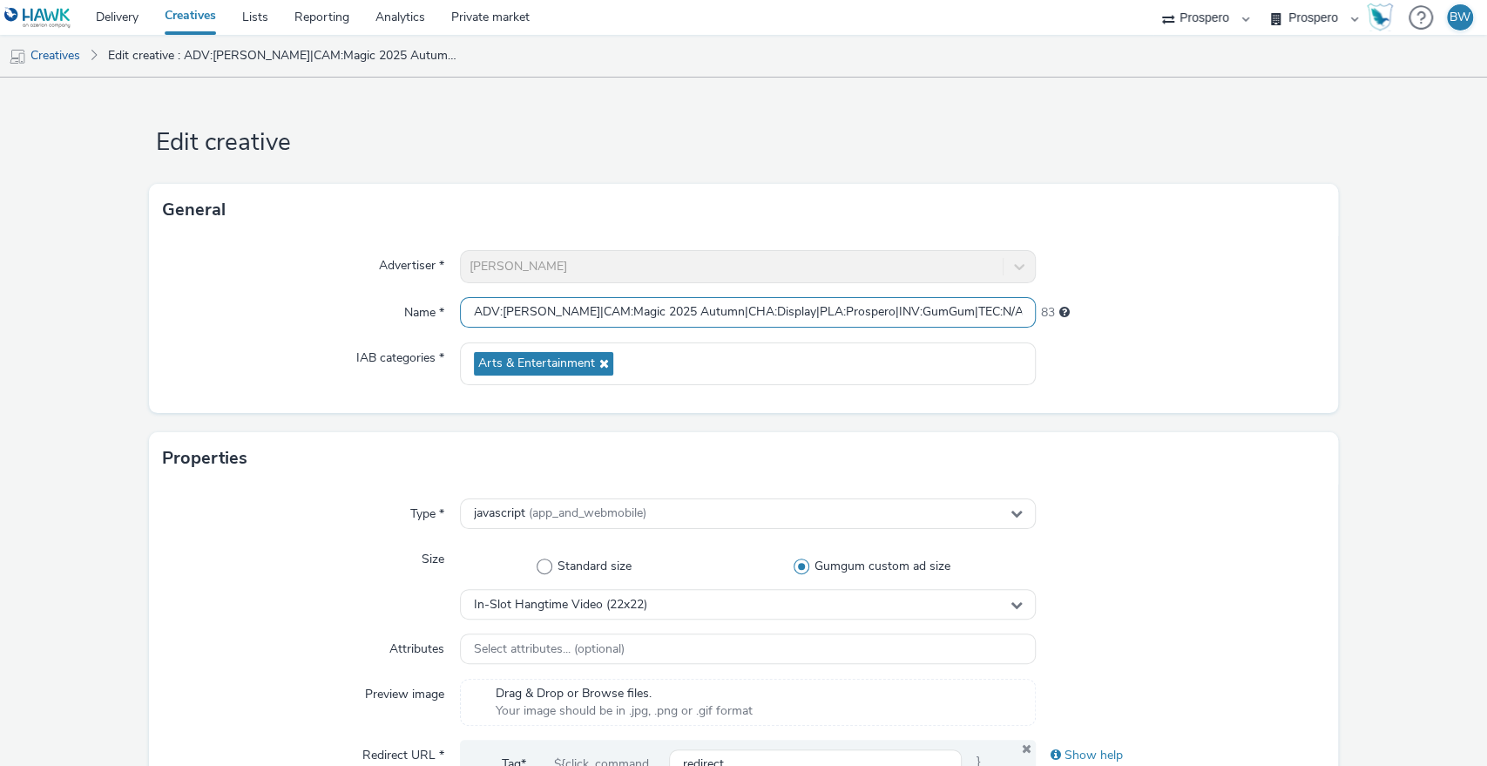
click at [470, 304] on input "ADV:[PERSON_NAME]|CAM:Magic 2025 Autumn|CHA:Display|PLA:Prospero|INV:GumGum|TEC…" at bounding box center [748, 312] width 577 height 30
drag, startPoint x: 619, startPoint y: 322, endPoint x: 998, endPoint y: 310, distance: 378.3
click at [998, 310] on input "ADV:[PERSON_NAME]|CAM:Magic 2025 Autumn|CHA:Display|PLA:Prospero|INV:GumGum|TEC…" at bounding box center [748, 312] width 577 height 30
click at [276, 277] on div "Advertiser *" at bounding box center [311, 266] width 297 height 33
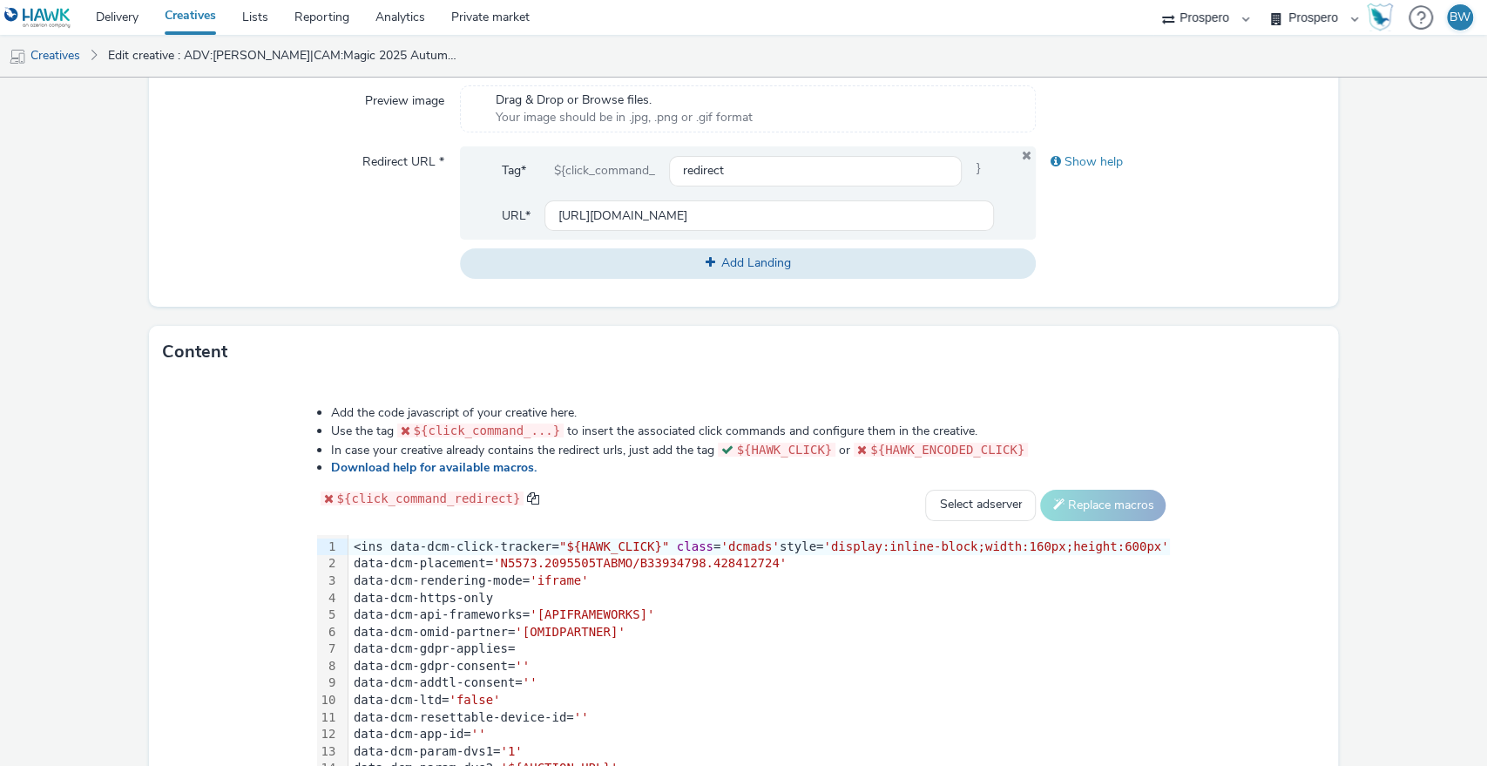
scroll to position [0, 0]
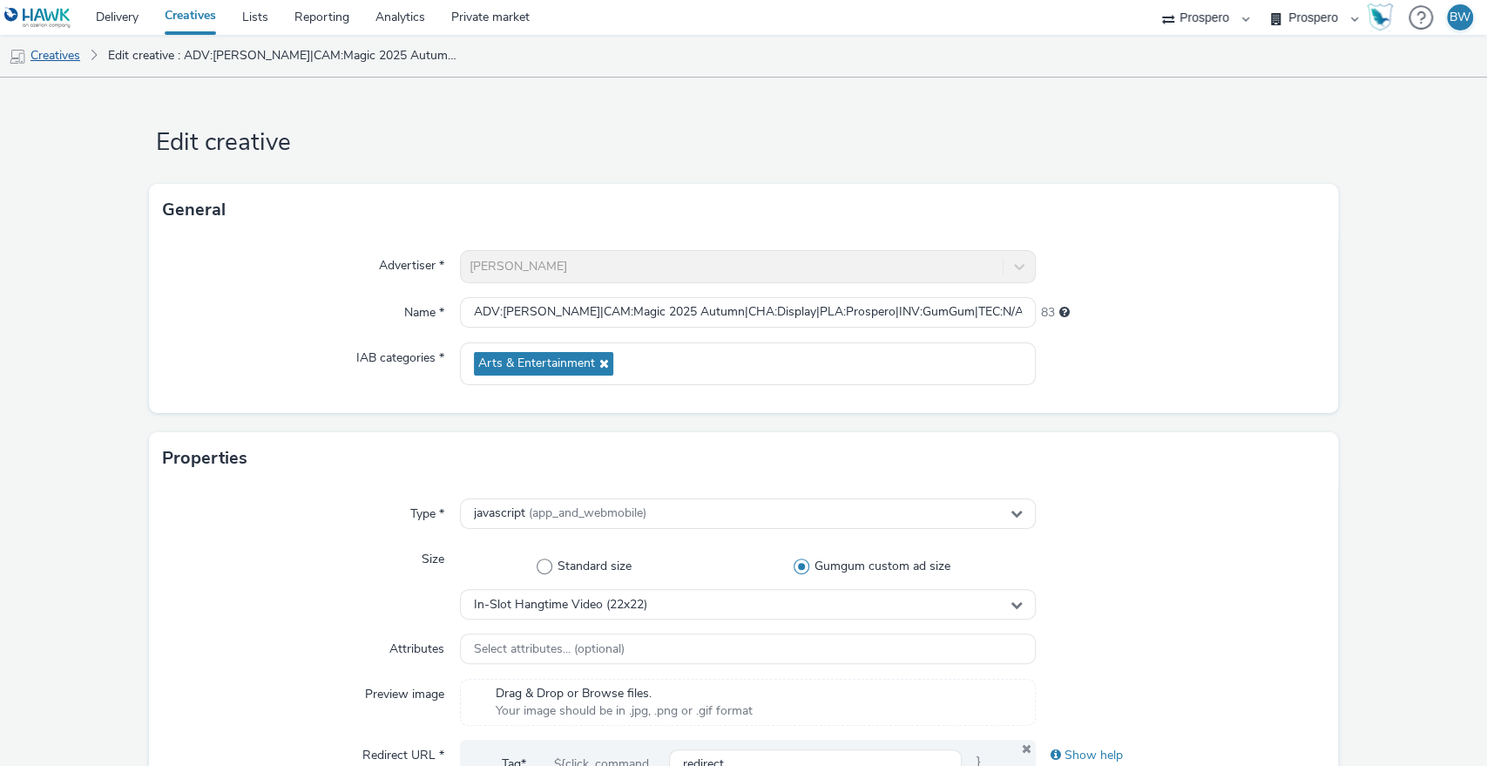
click at [72, 61] on link "Creatives" at bounding box center [44, 56] width 89 height 42
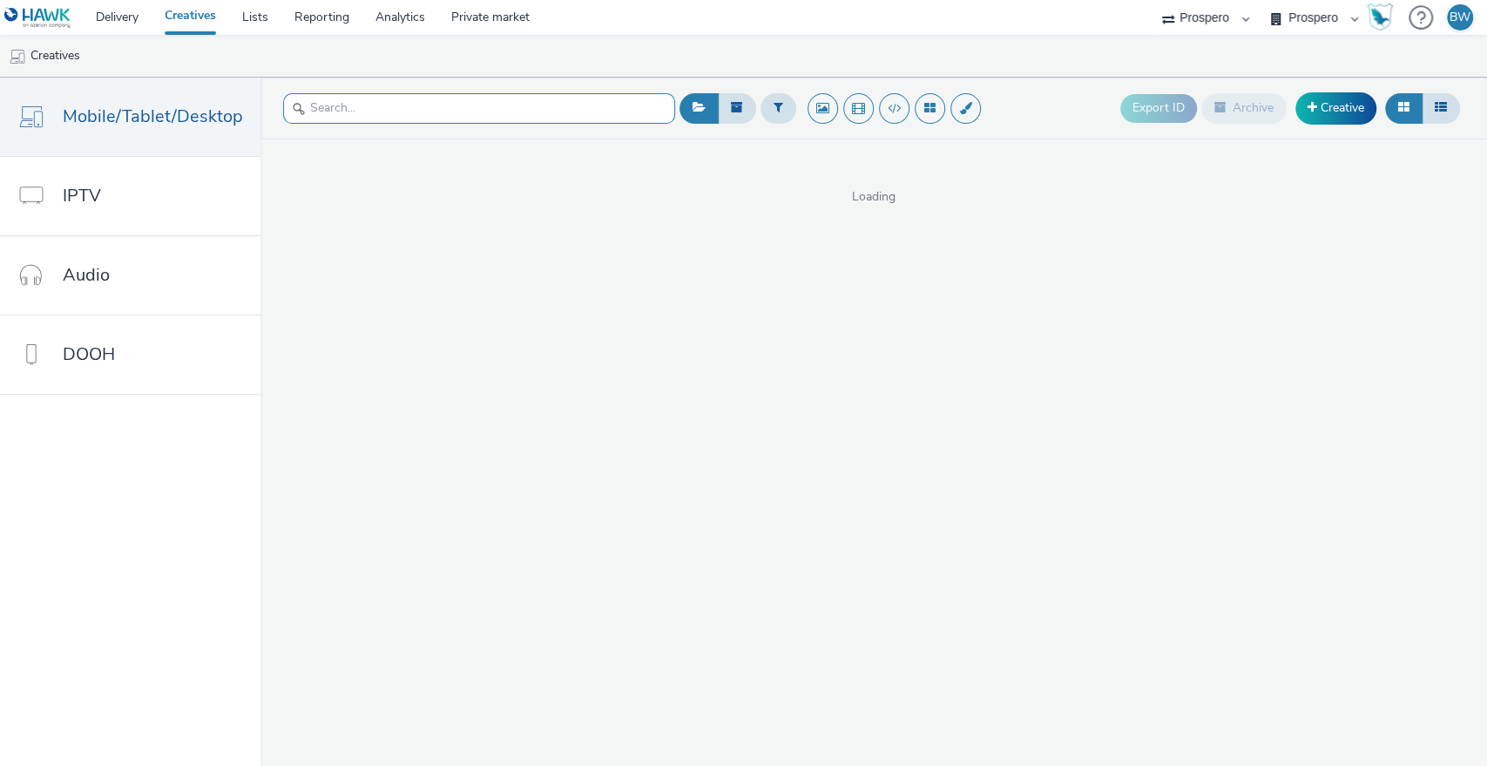
click at [500, 108] on input "text" at bounding box center [479, 108] width 392 height 30
type input "[PERSON_NAME]"
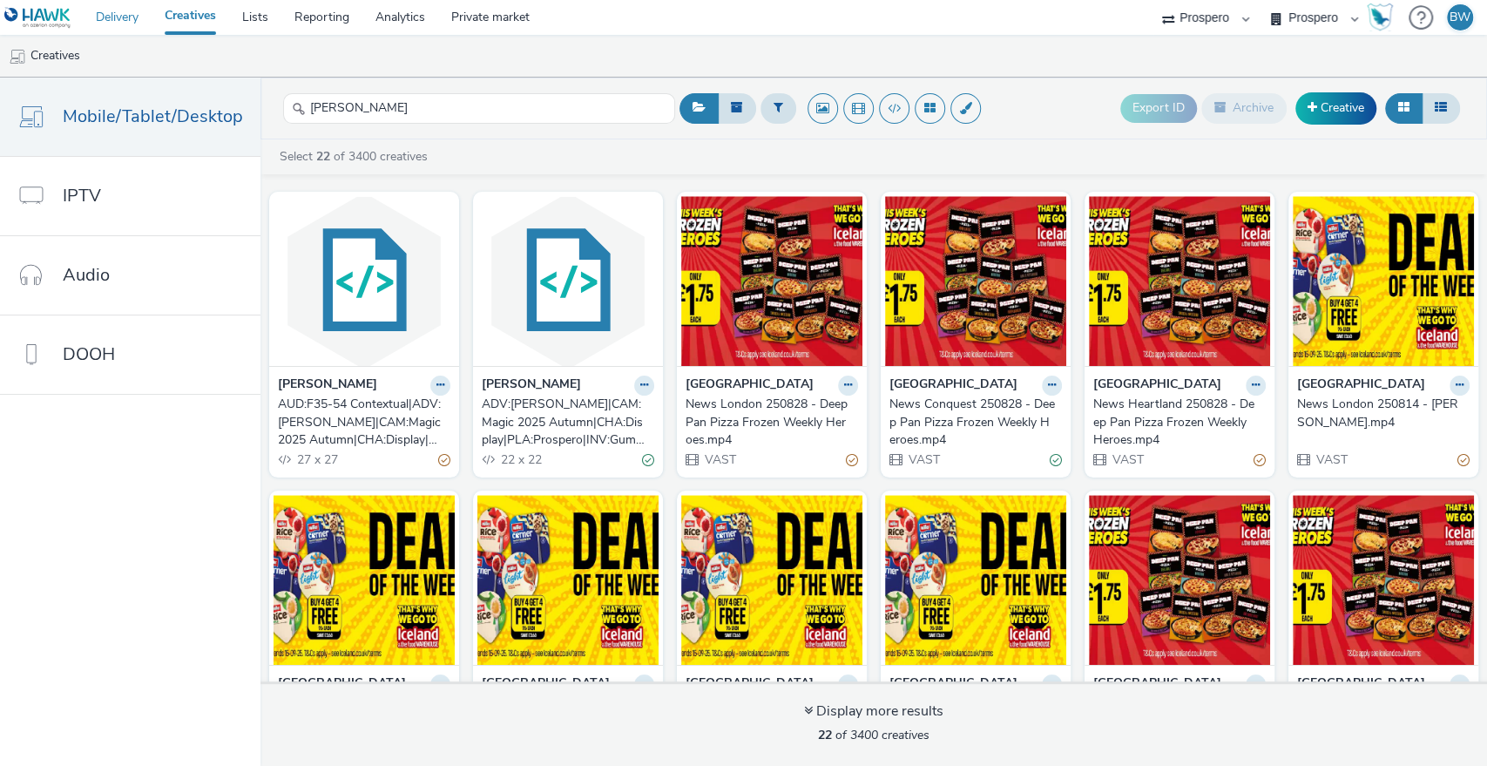
click at [108, 18] on link "Delivery" at bounding box center [117, 17] width 69 height 35
